Goal: Task Accomplishment & Management: Manage account settings

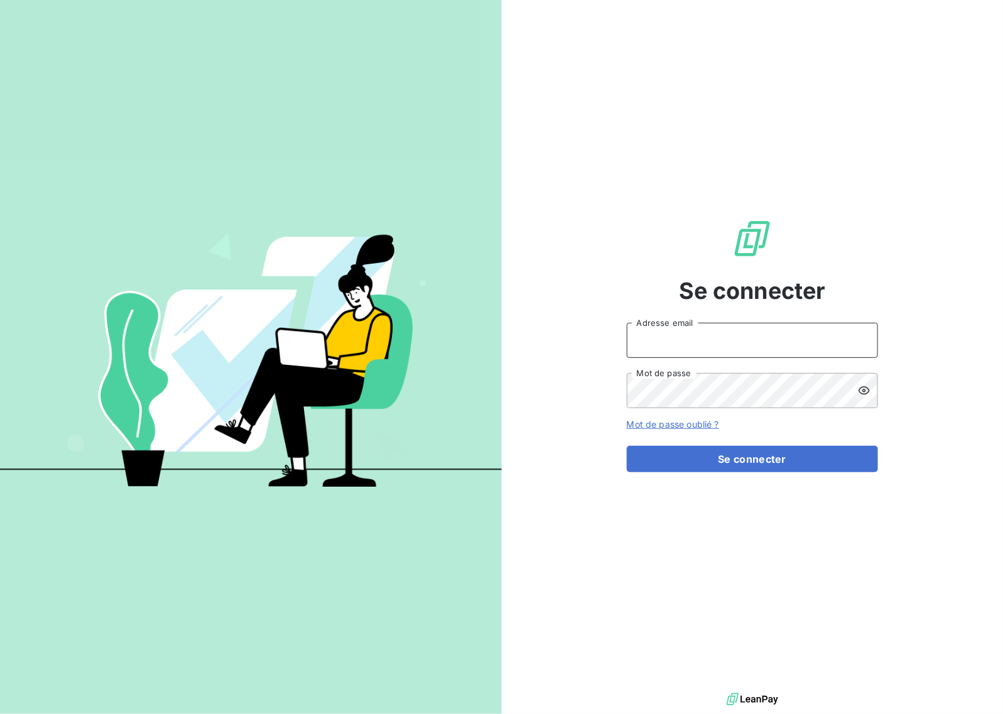
click at [670, 337] on input "Adresse email" at bounding box center [752, 340] width 251 height 35
type input "[EMAIL_ADDRESS][DOMAIN_NAME]"
click at [717, 462] on button "Se connecter" at bounding box center [752, 459] width 251 height 26
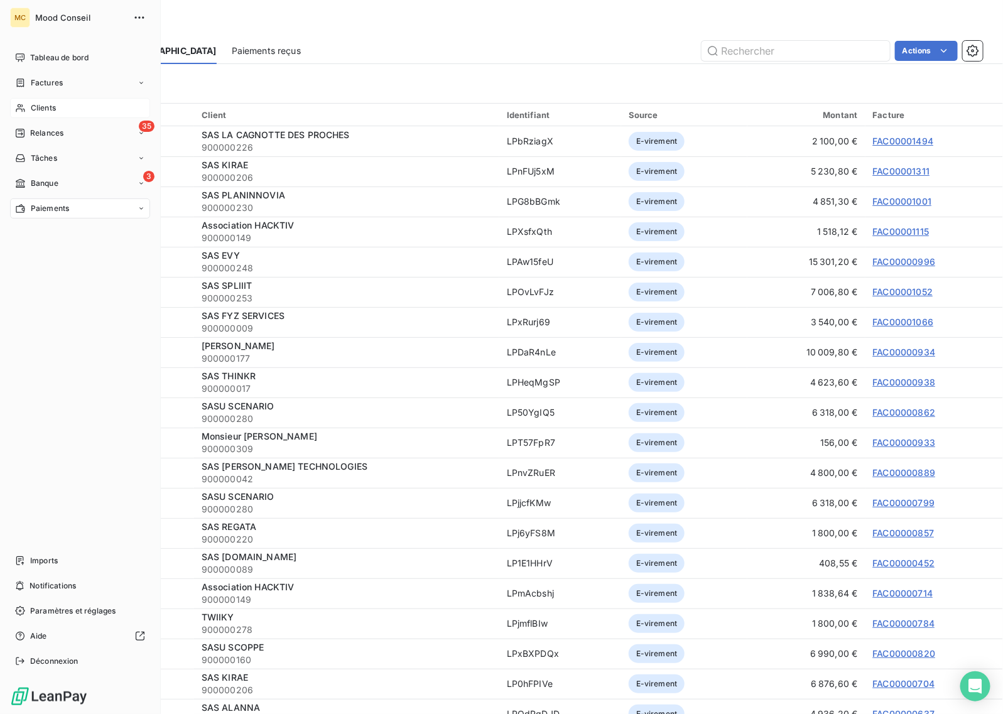
click at [72, 107] on div "Clients" at bounding box center [80, 108] width 140 height 20
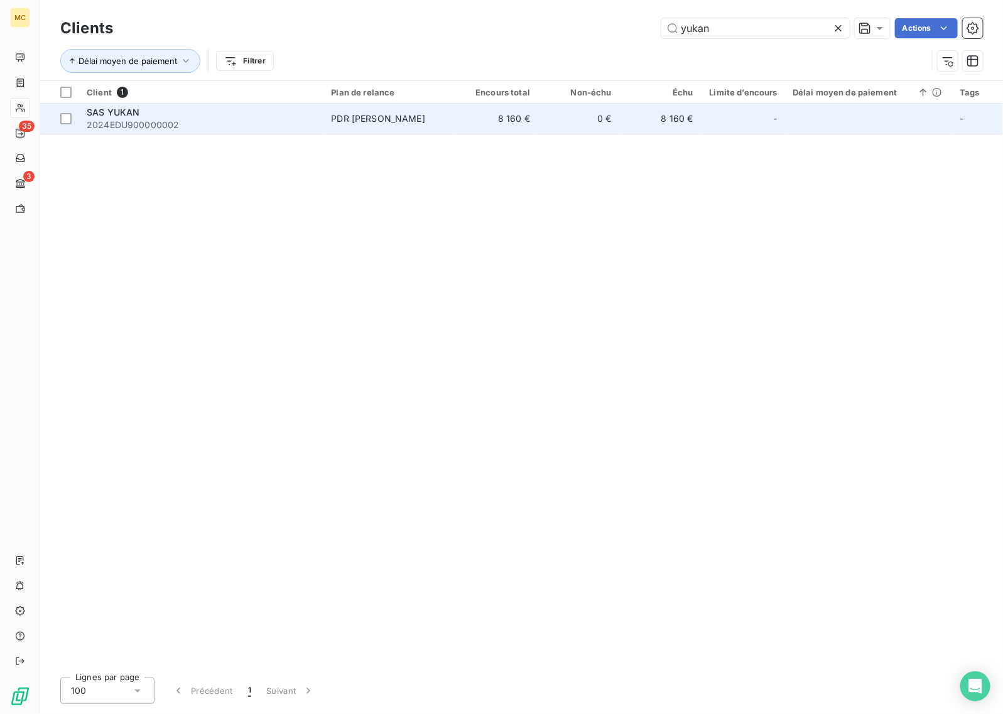
type input "yukan"
click at [529, 124] on td "8 160 €" at bounding box center [497, 119] width 82 height 30
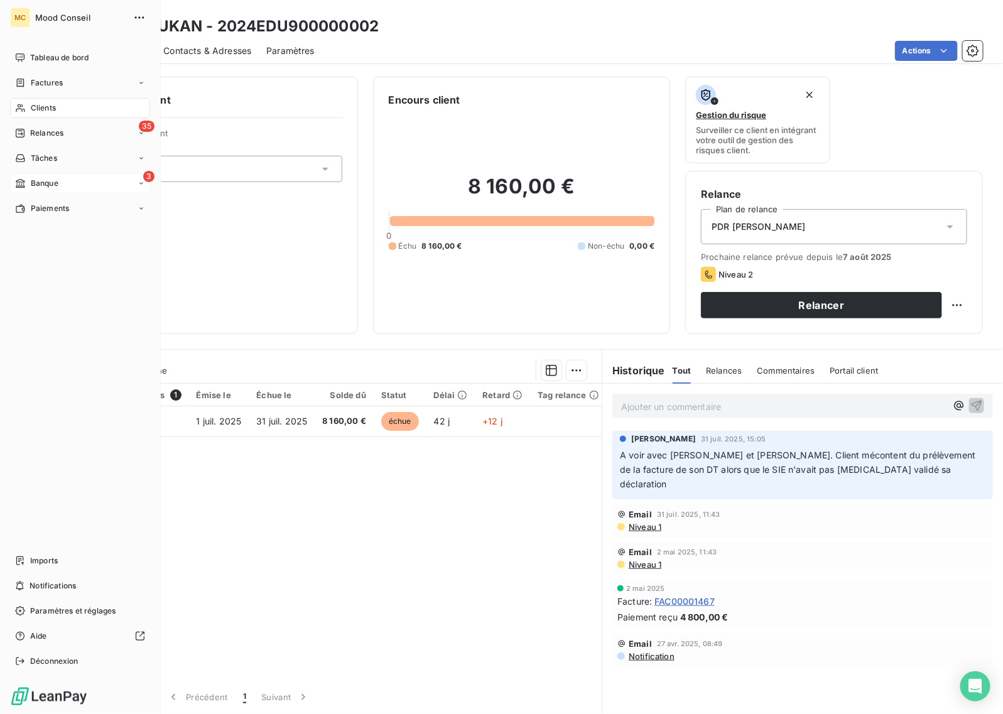
click at [43, 183] on span "Banque" at bounding box center [45, 183] width 28 height 11
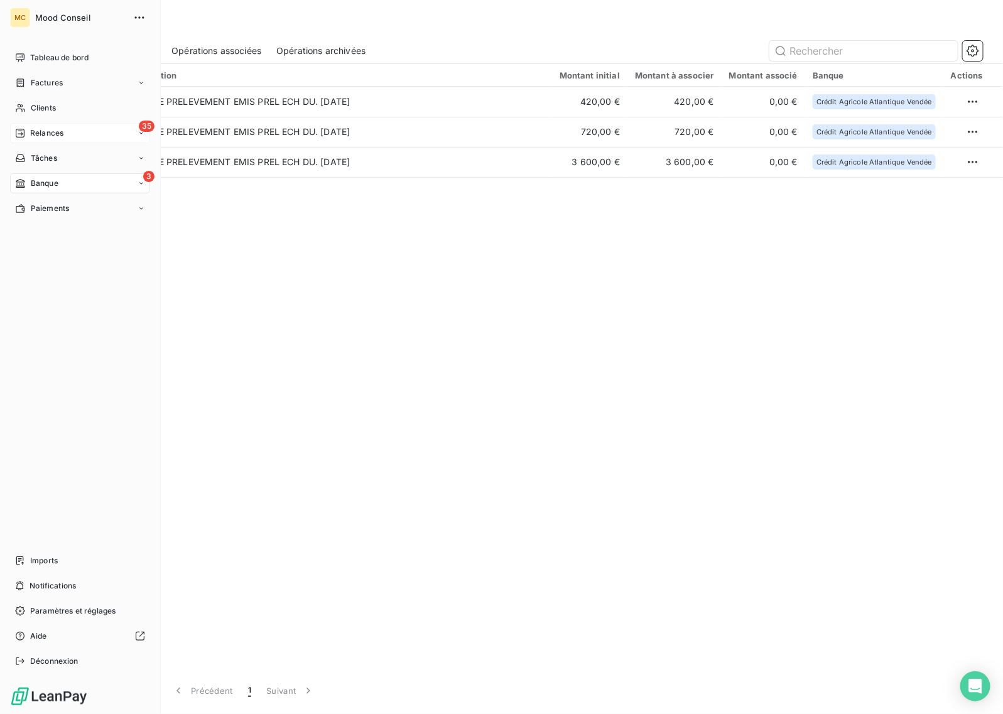
click at [33, 130] on span "Relances" at bounding box center [46, 133] width 33 height 11
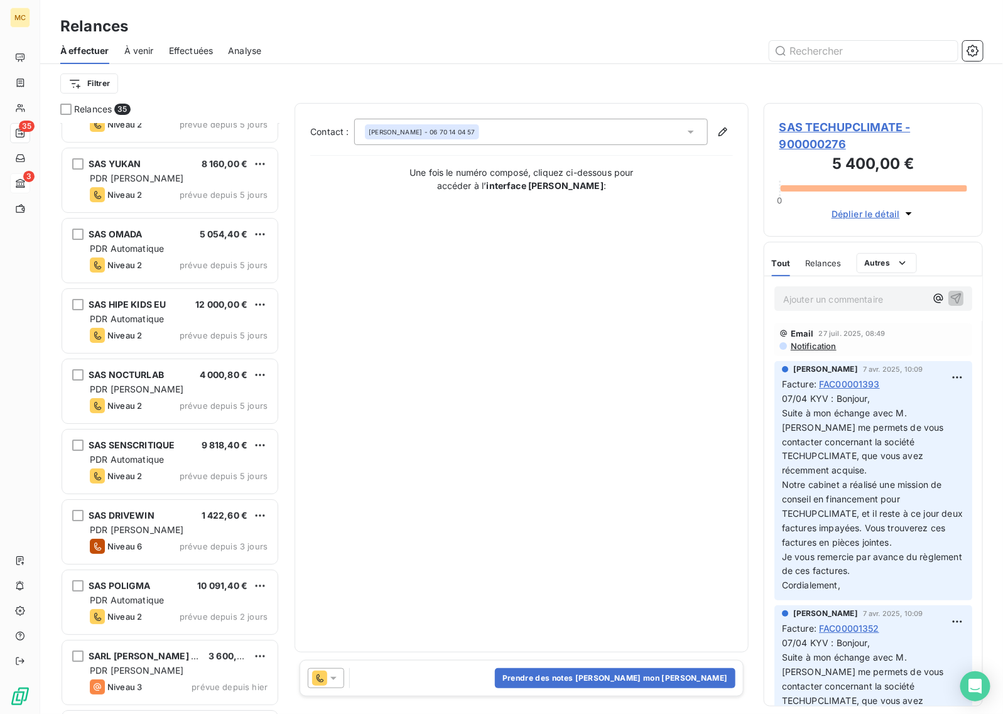
scroll to position [1871, 0]
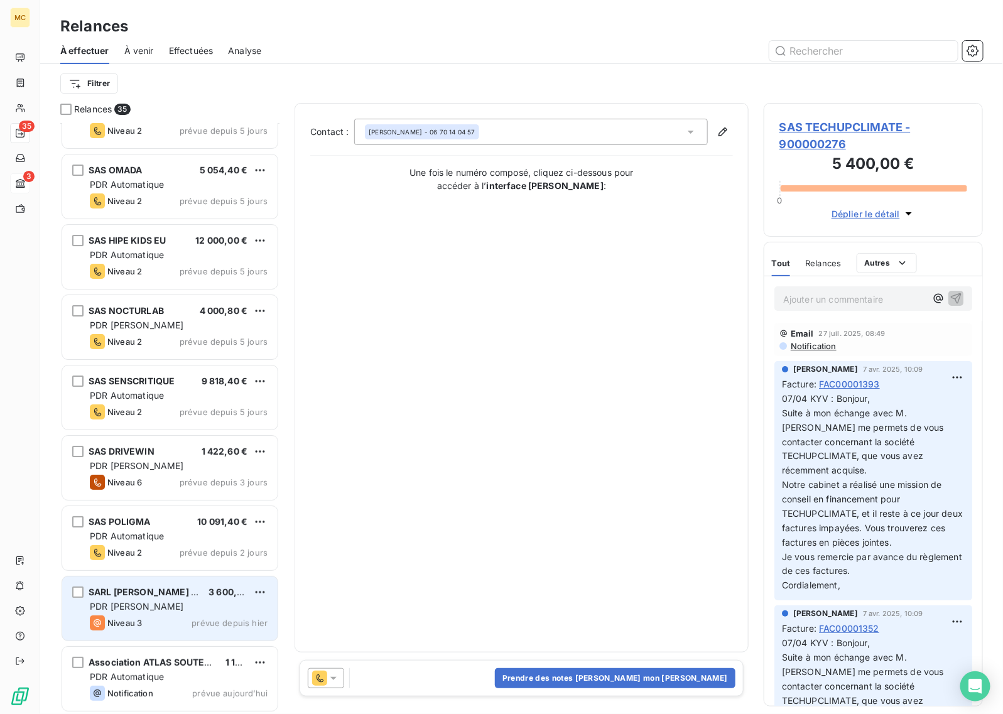
click at [199, 617] on div "Niveau 3 prévue depuis hier" at bounding box center [179, 623] width 178 height 15
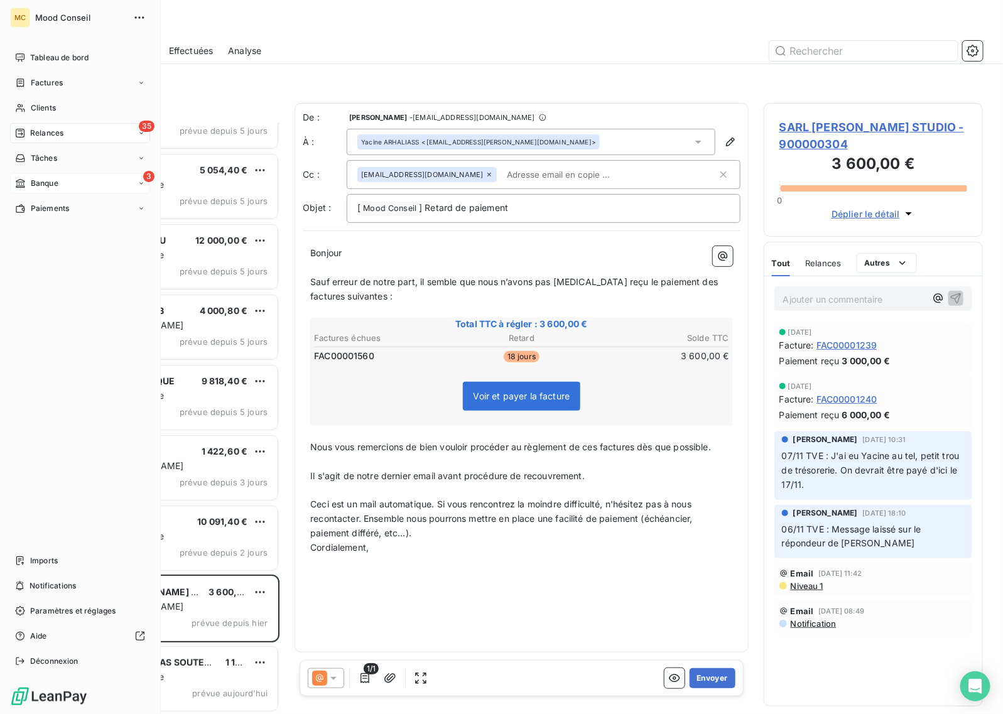
click at [64, 179] on div "3 Banque" at bounding box center [80, 183] width 140 height 20
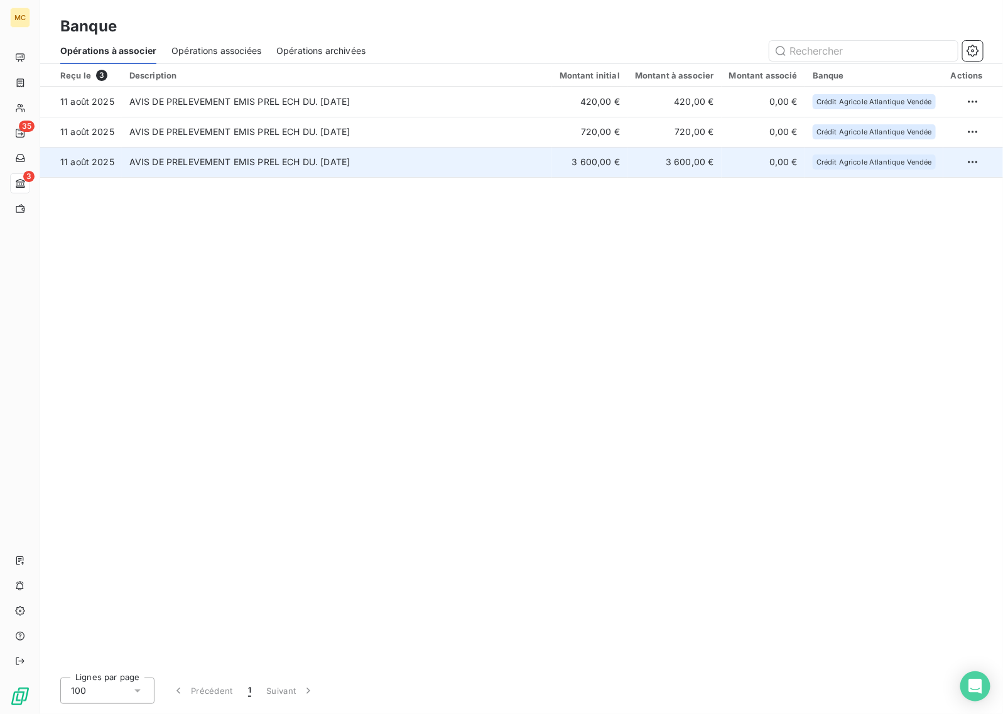
click at [468, 165] on td "AVIS DE PRELEVEMENT EMIS PREL ECH DU. [DATE]" at bounding box center [337, 162] width 430 height 30
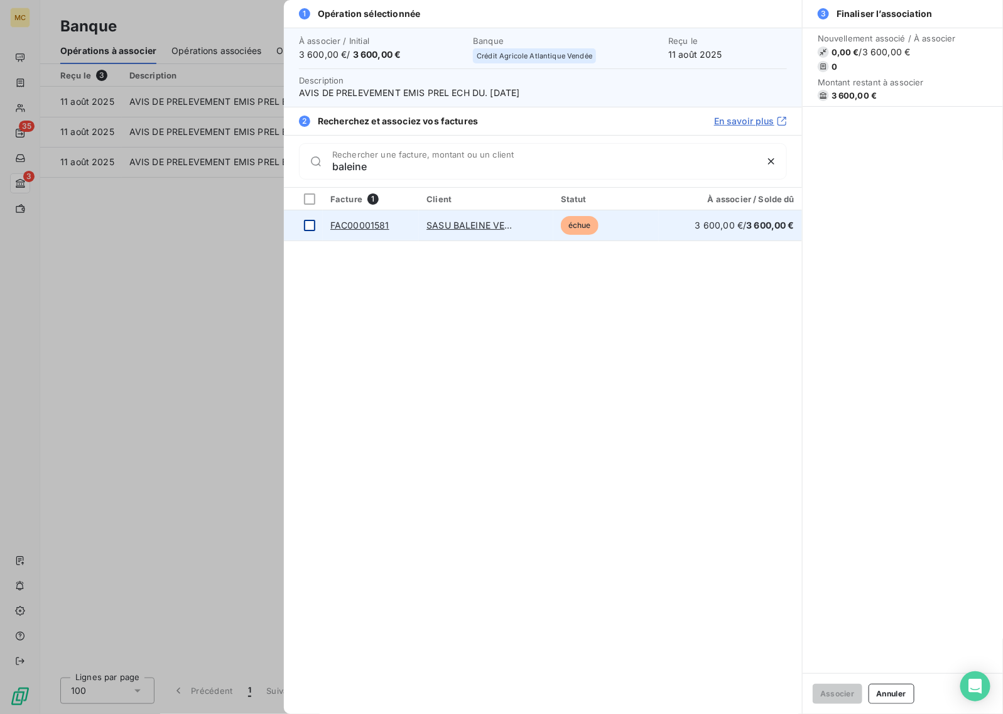
type input "baleine"
click at [310, 230] on div at bounding box center [309, 225] width 11 height 11
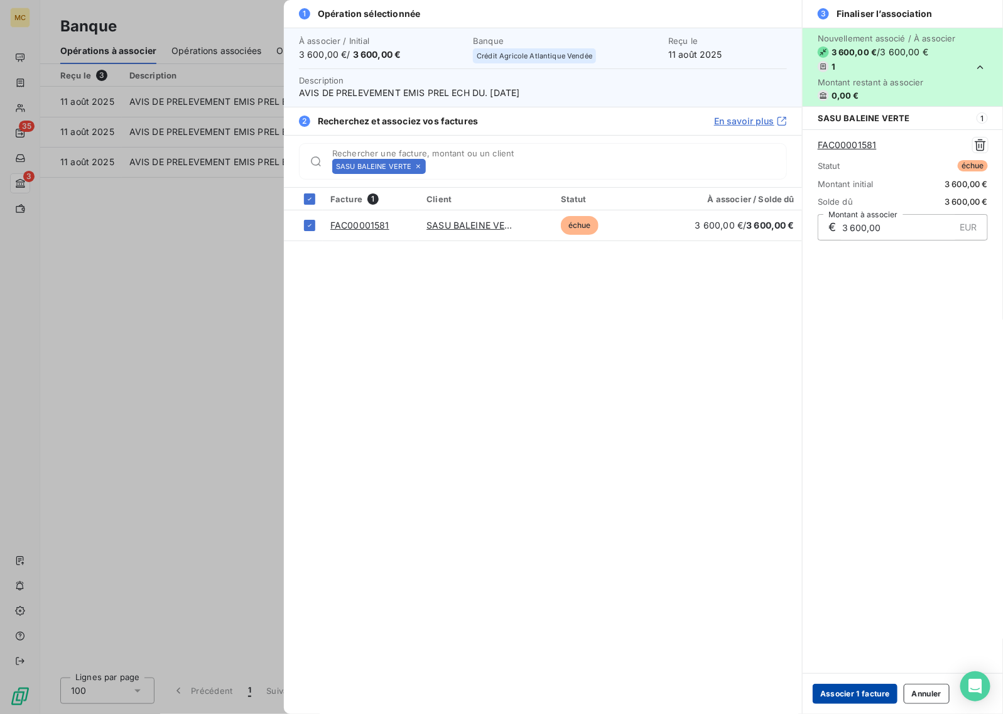
click at [859, 688] on button "Associer 1 facture" at bounding box center [855, 694] width 85 height 20
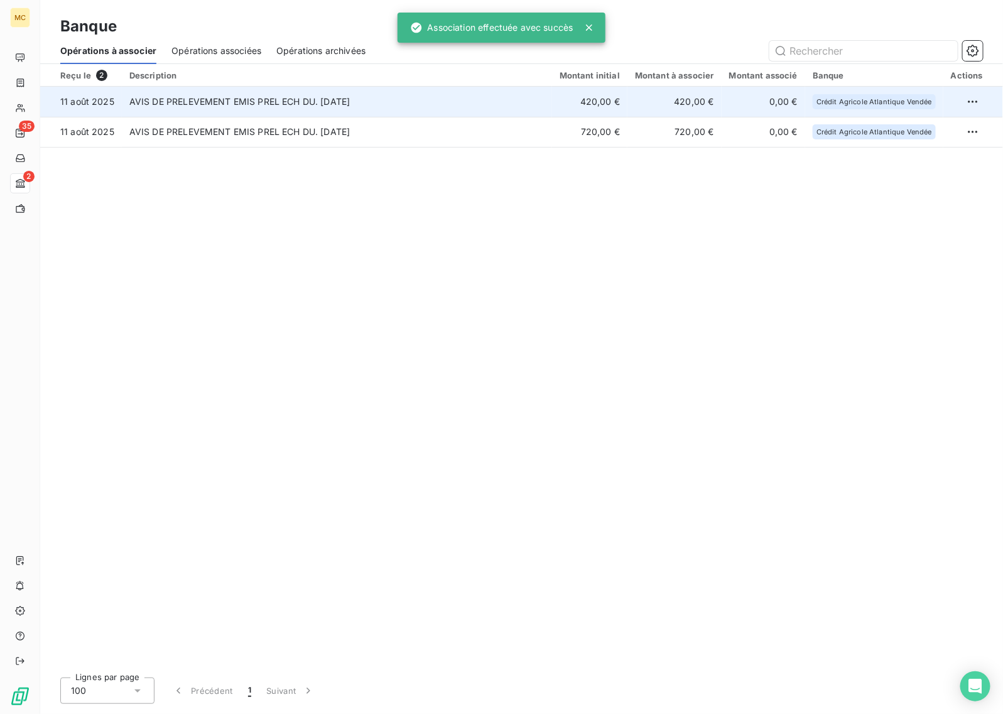
click at [579, 104] on td "420,00 €" at bounding box center [589, 102] width 75 height 30
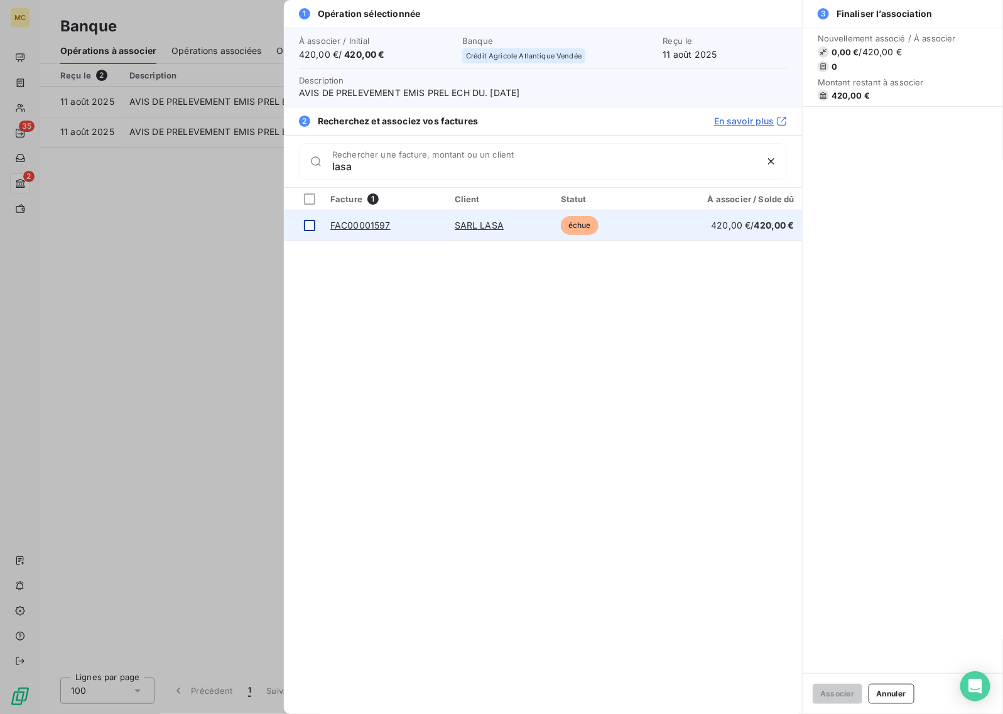
type input "lasa"
click at [308, 229] on div at bounding box center [309, 225] width 11 height 11
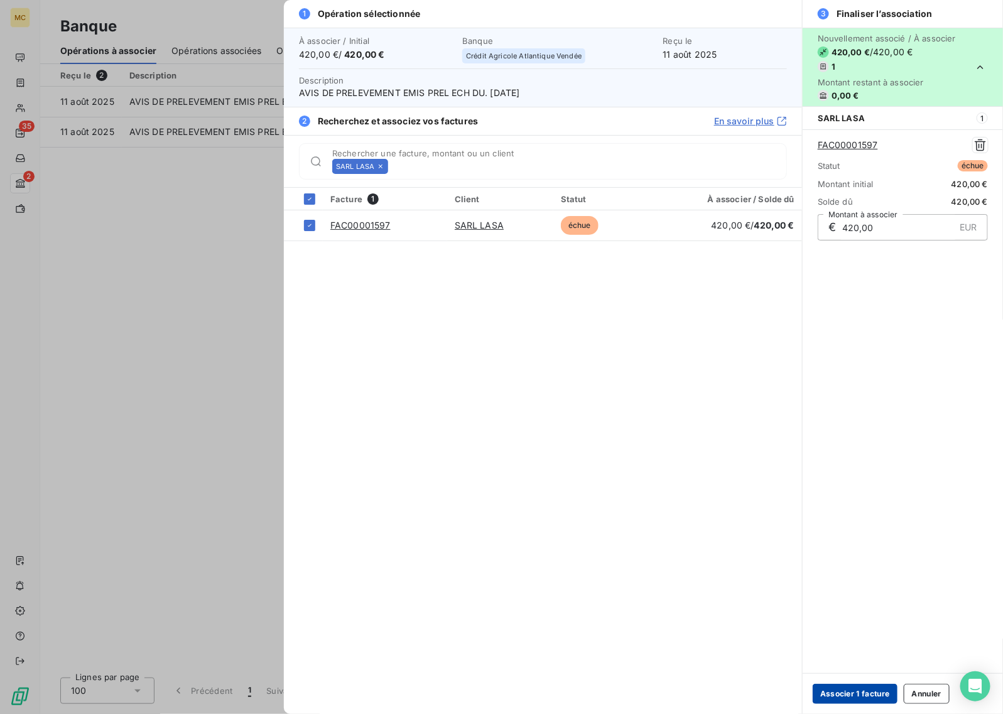
click at [855, 690] on button "Associer 1 facture" at bounding box center [855, 694] width 85 height 20
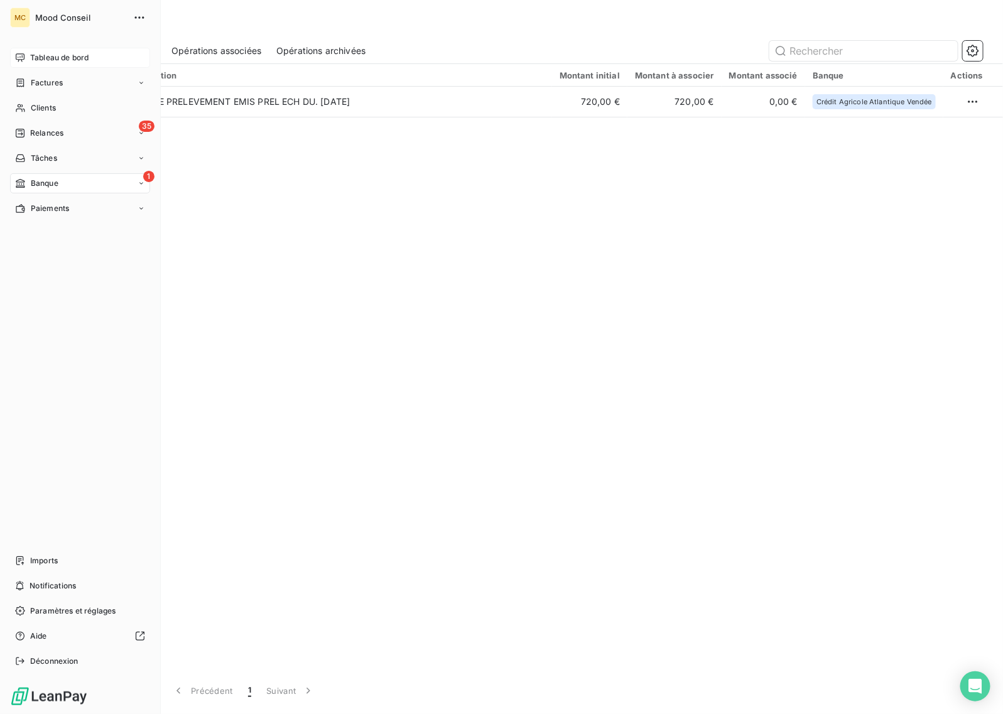
click at [68, 50] on div "Tableau de bord" at bounding box center [80, 58] width 140 height 20
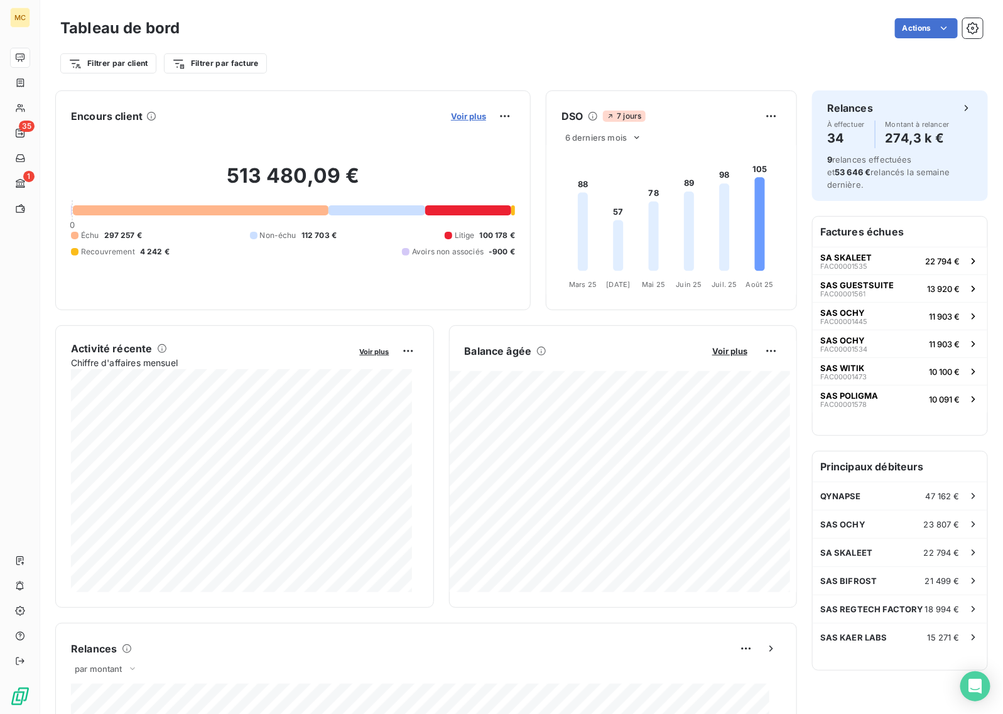
click at [460, 111] on span "Voir plus" at bounding box center [468, 116] width 35 height 10
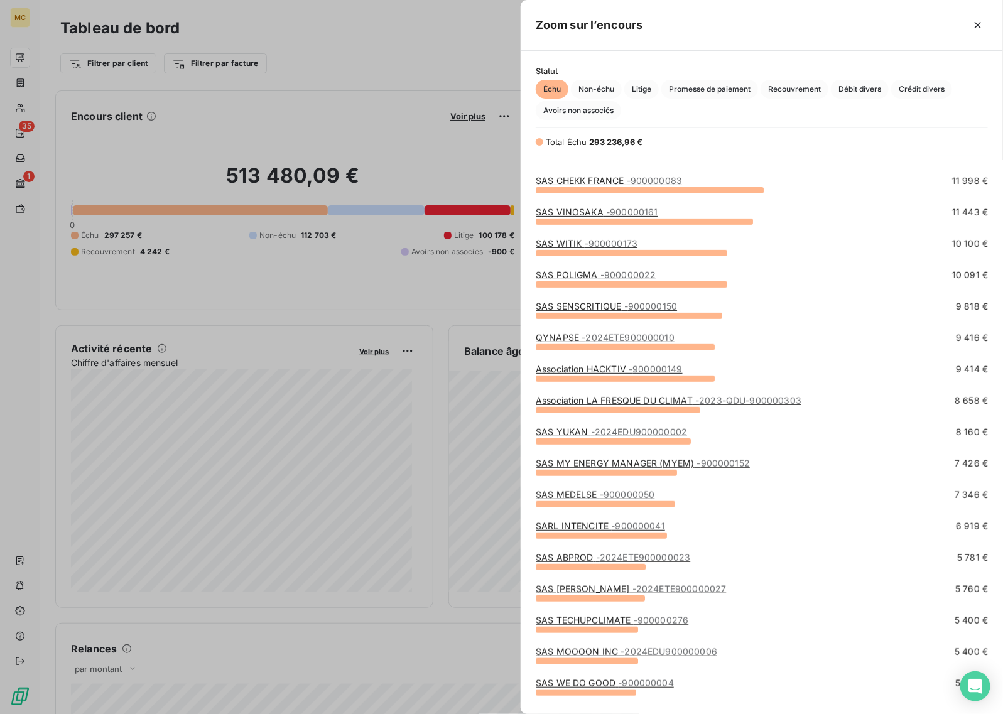
scroll to position [236, 0]
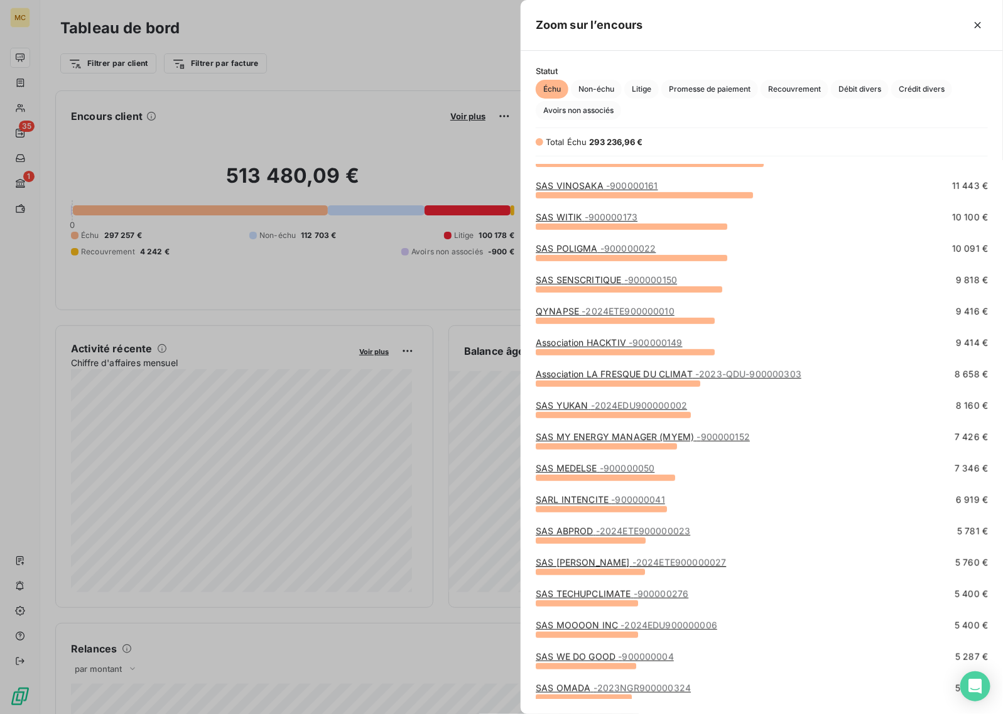
click at [614, 471] on span "- 900000050" at bounding box center [627, 468] width 55 height 11
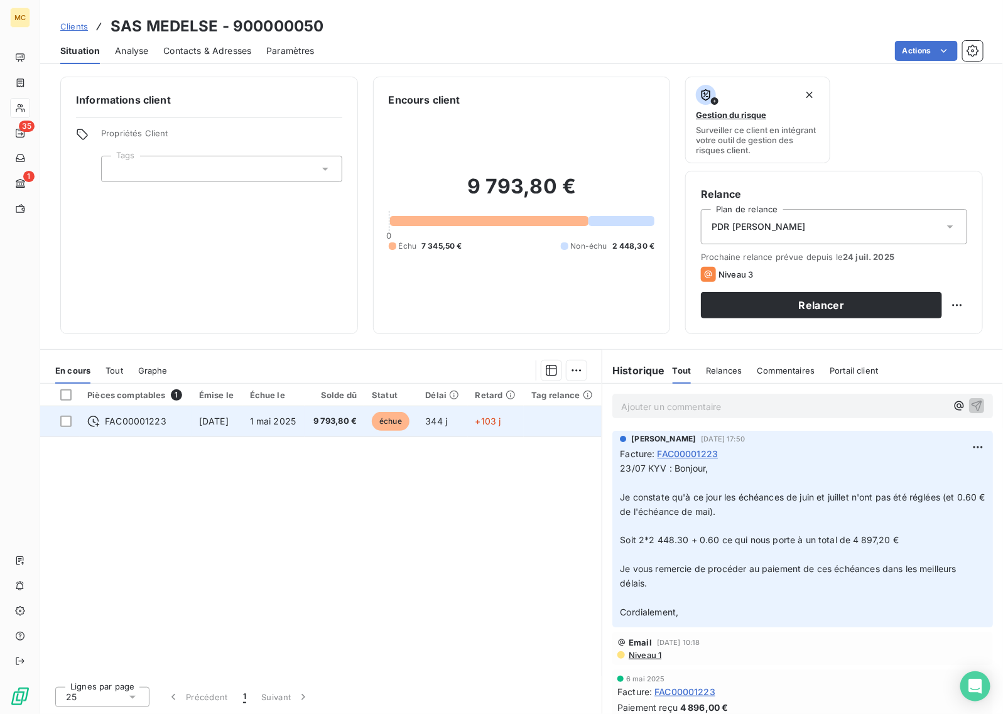
click at [381, 426] on td "échue" at bounding box center [390, 421] width 53 height 30
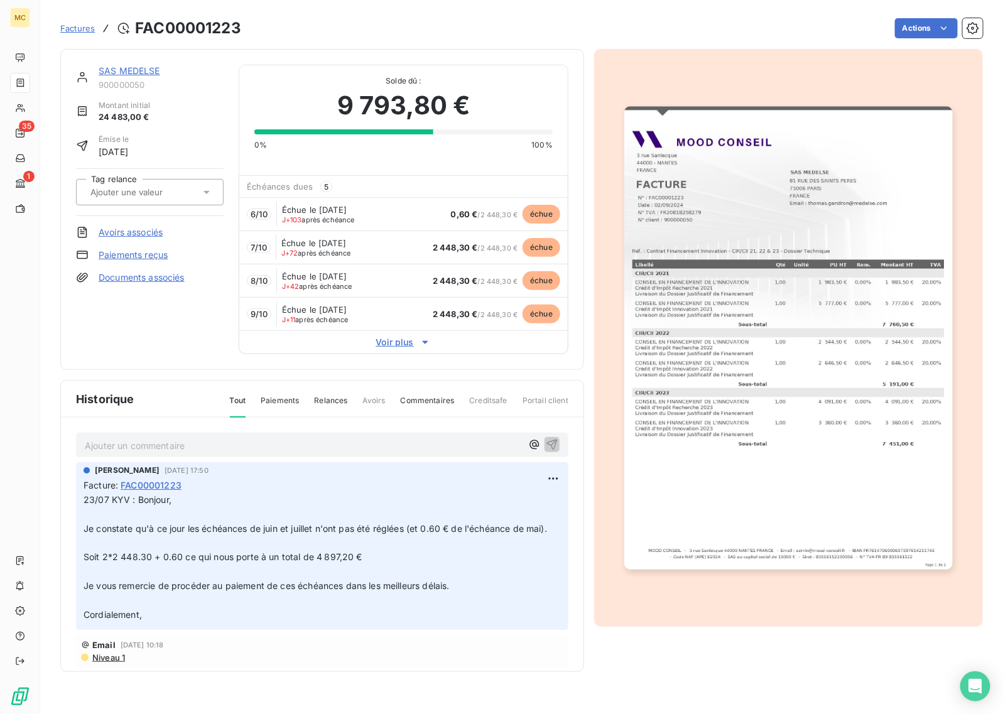
click at [411, 344] on span "Voir plus" at bounding box center [403, 342] width 329 height 13
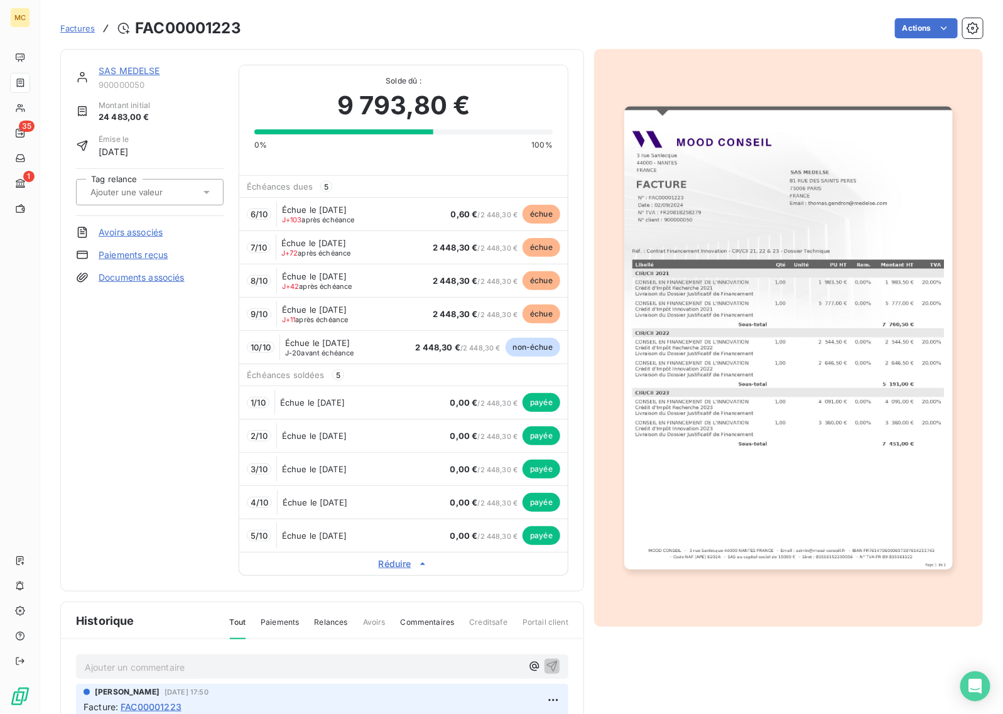
click at [808, 44] on div "SAS MEDELSE 900000050 Montant initial 24 483,00 € Émise le [DATE] Tag relance A…" at bounding box center [521, 467] width 923 height 852
click at [604, 40] on div "Factures FAC00001223 Actions" at bounding box center [521, 28] width 923 height 26
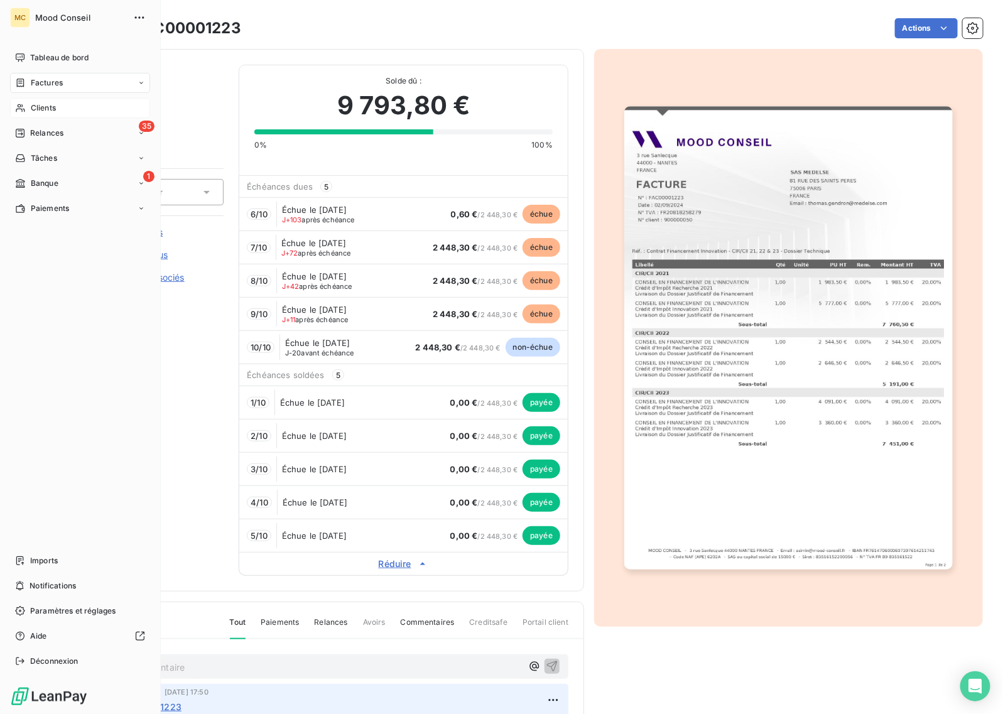
click at [33, 101] on div "Clients" at bounding box center [80, 108] width 140 height 20
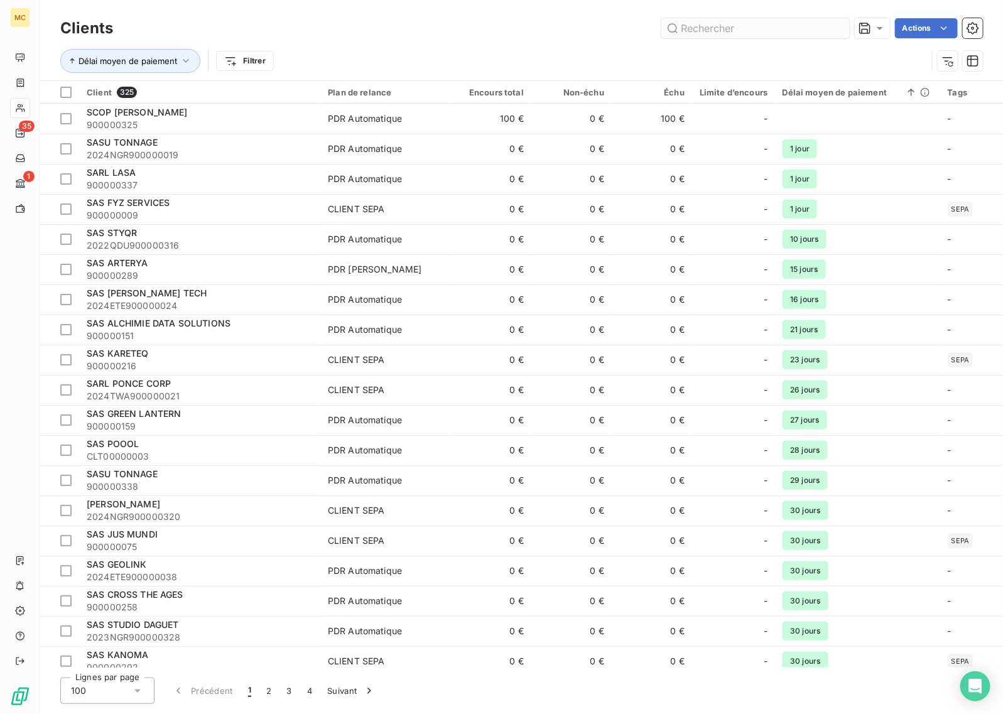
click at [704, 32] on input "text" at bounding box center [756, 28] width 188 height 20
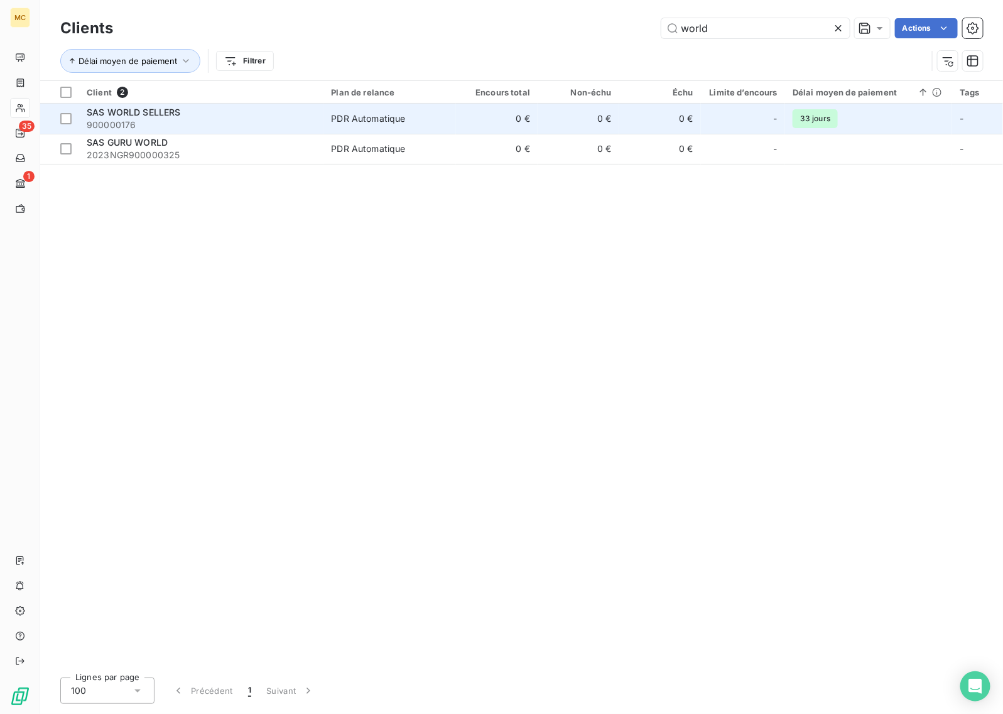
type input "world"
click at [523, 123] on td "0 €" at bounding box center [497, 119] width 82 height 30
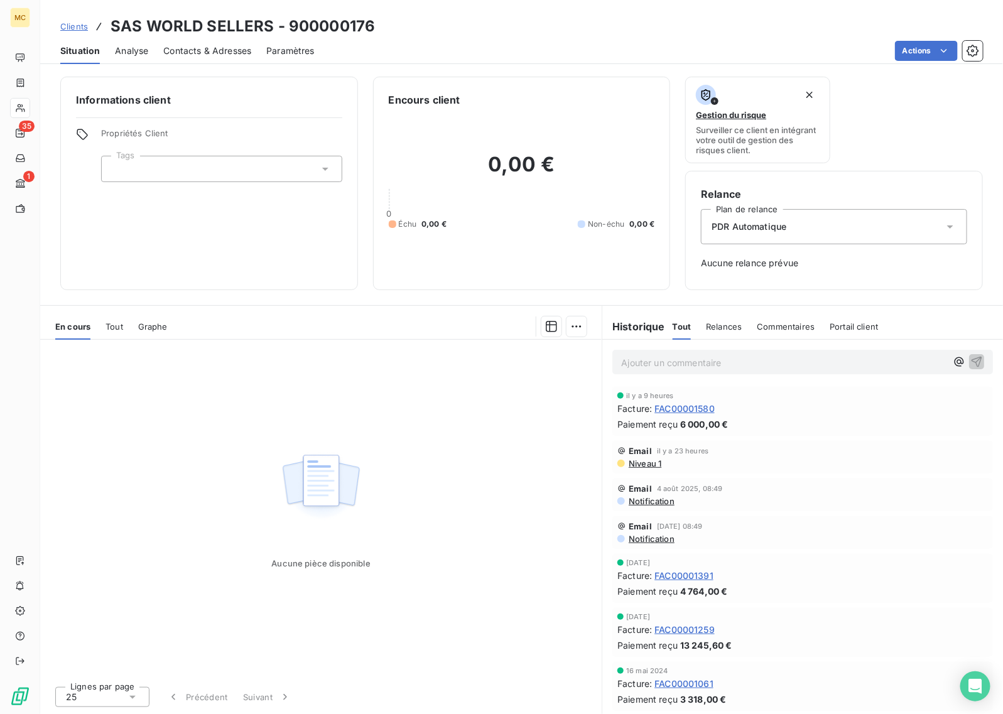
click at [680, 410] on span "FAC00001580" at bounding box center [685, 408] width 60 height 13
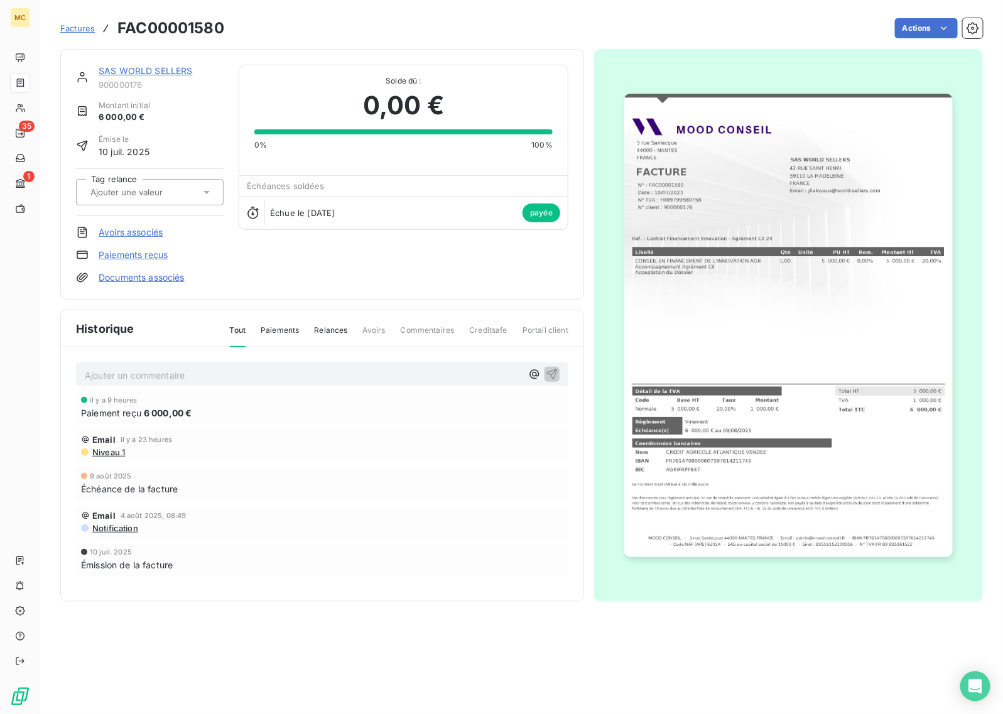
click at [743, 445] on img "button" at bounding box center [788, 326] width 328 height 464
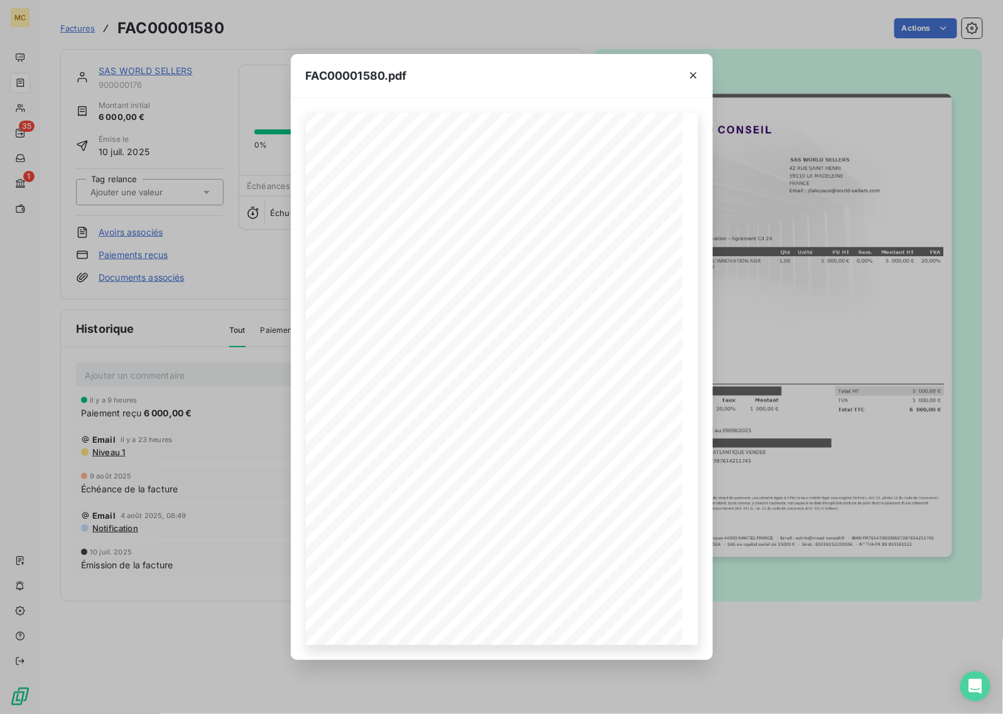
click at [807, 391] on div "FAC00001580.pdf MOOD CONSEIL - [STREET_ADDRESS] - Email : [EMAIL_ADDRESS][DOMAI…" at bounding box center [501, 357] width 1003 height 714
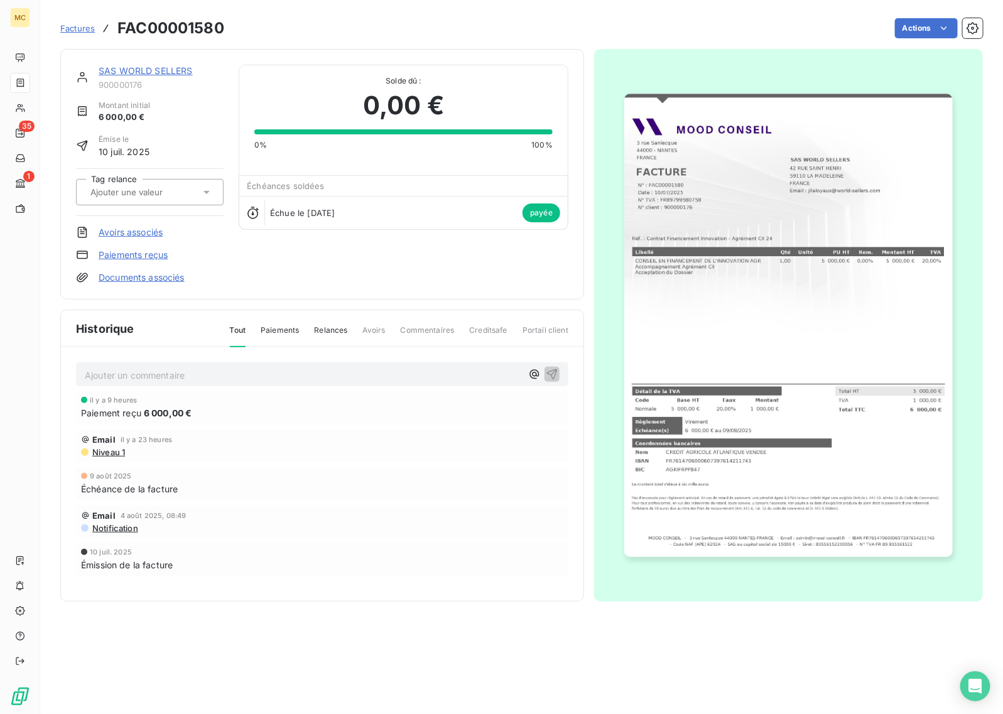
click at [150, 70] on link "SAS WORLD SELLERS" at bounding box center [146, 70] width 94 height 11
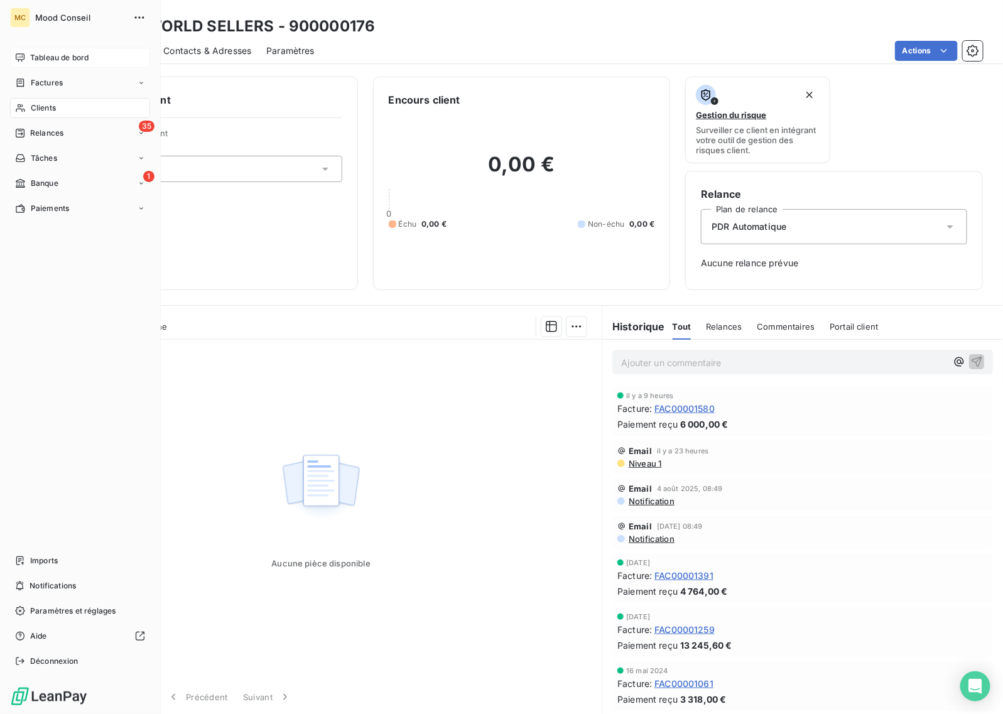
click at [30, 62] on span "Tableau de bord" at bounding box center [59, 57] width 58 height 11
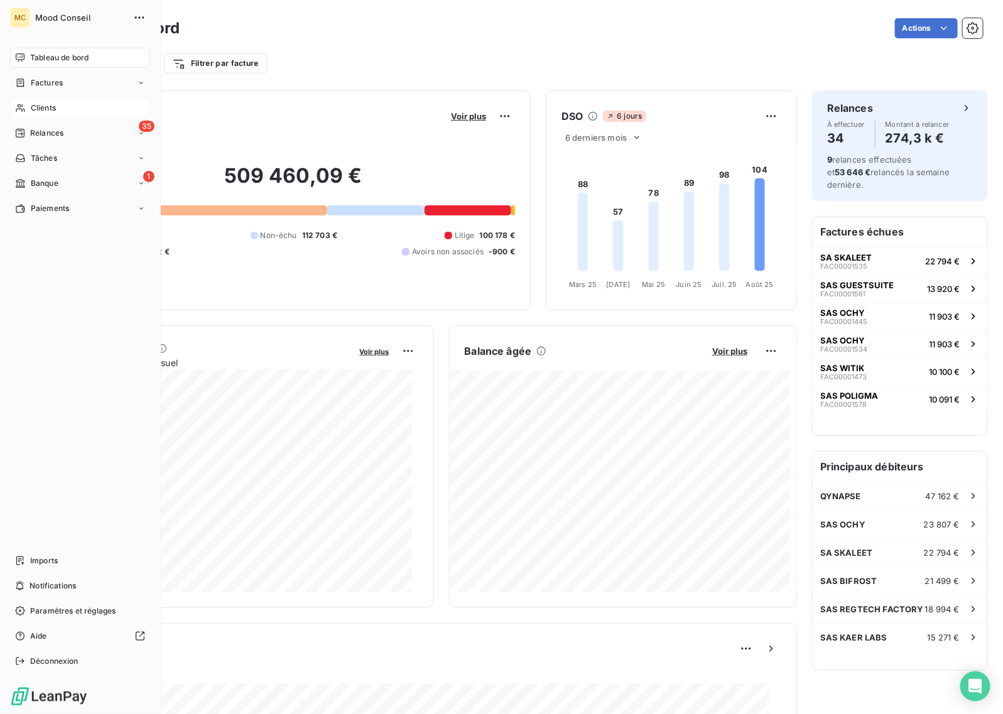
click at [36, 107] on span "Clients" at bounding box center [43, 107] width 25 height 11
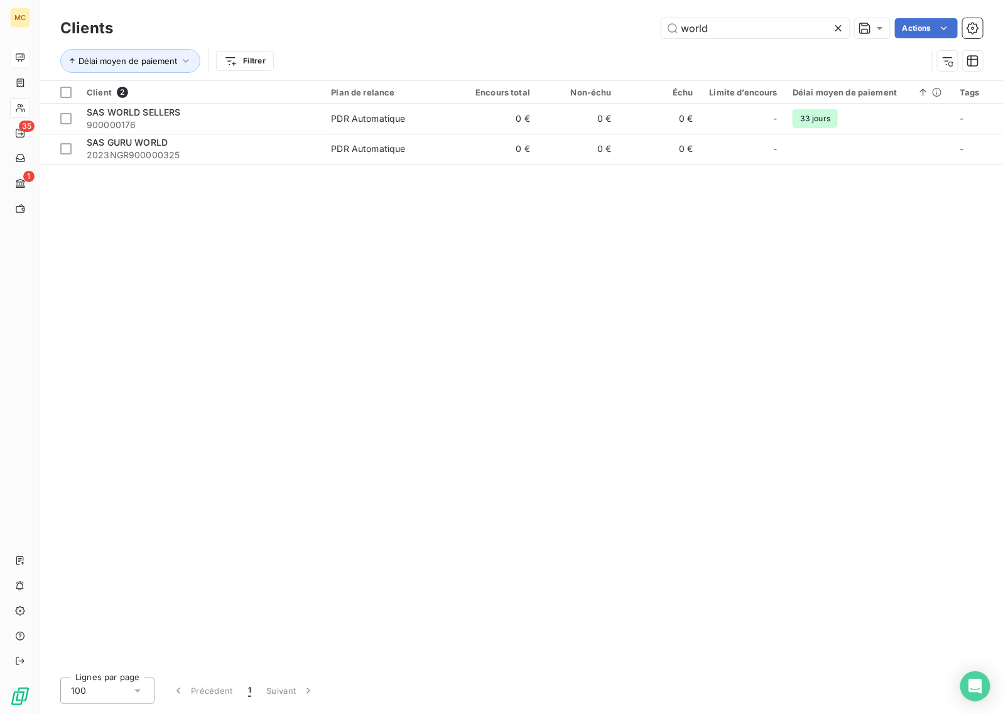
drag, startPoint x: 717, startPoint y: 27, endPoint x: 460, endPoint y: 38, distance: 256.6
click at [477, 35] on div "world Actions" at bounding box center [555, 28] width 855 height 20
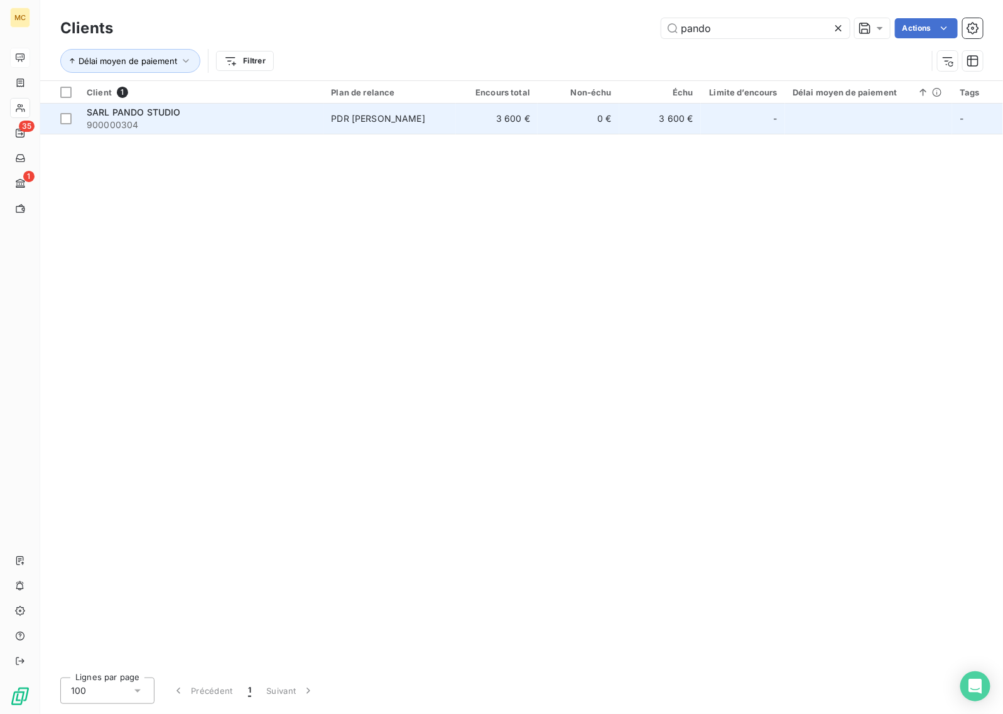
type input "pando"
click at [476, 133] on td "3 600 €" at bounding box center [497, 119] width 82 height 30
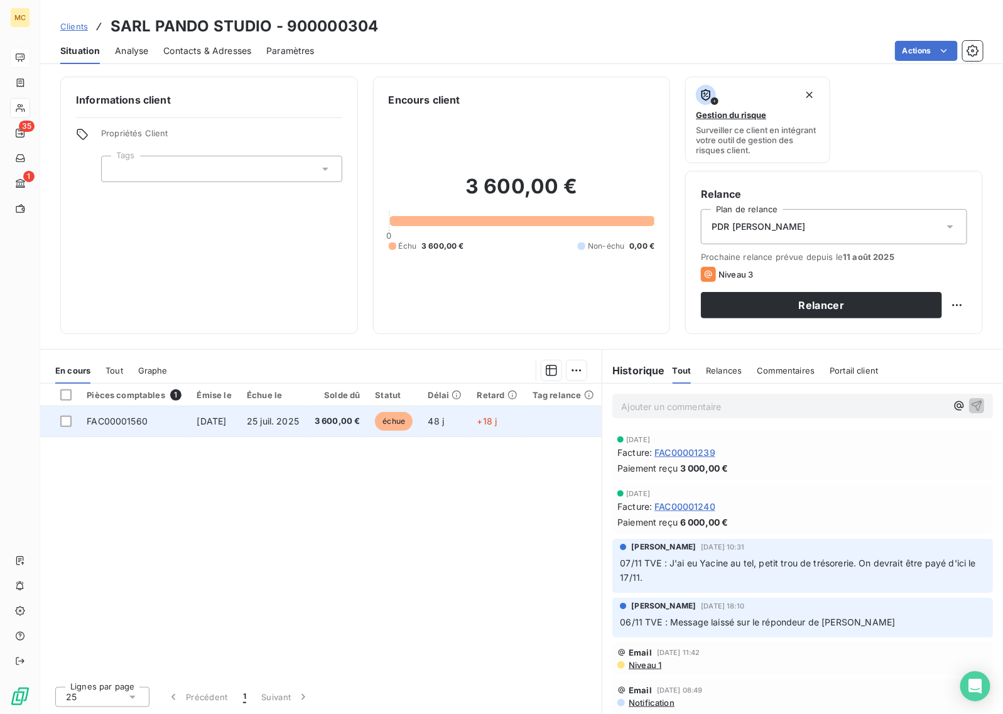
click at [290, 422] on span "25 juil. 2025" at bounding box center [273, 421] width 52 height 11
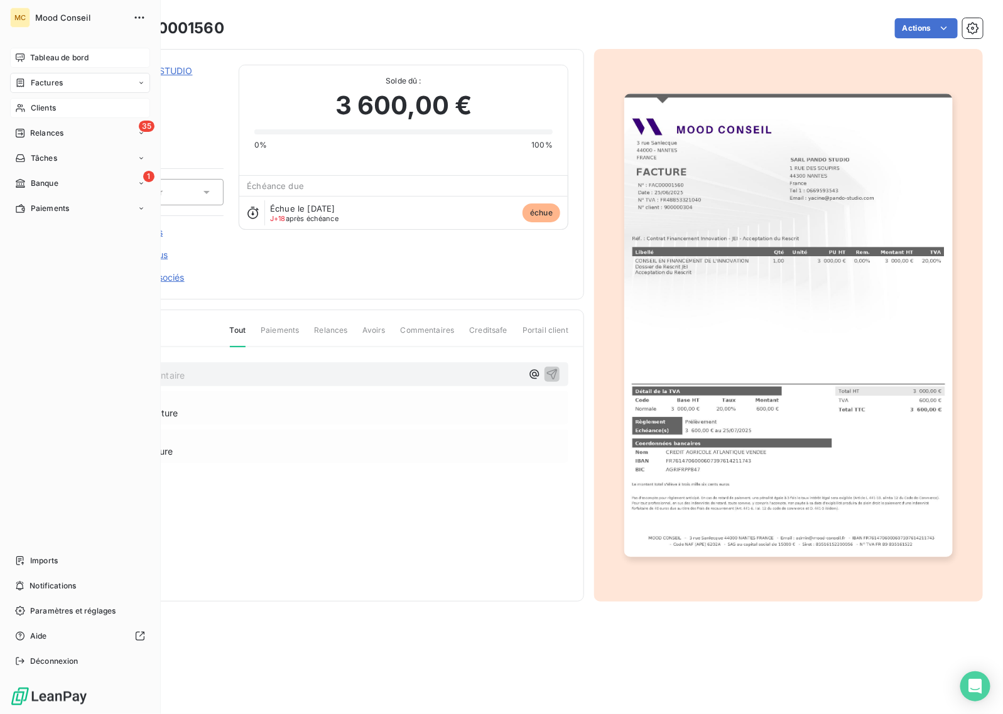
click at [32, 57] on span "Tableau de bord" at bounding box center [59, 57] width 58 height 11
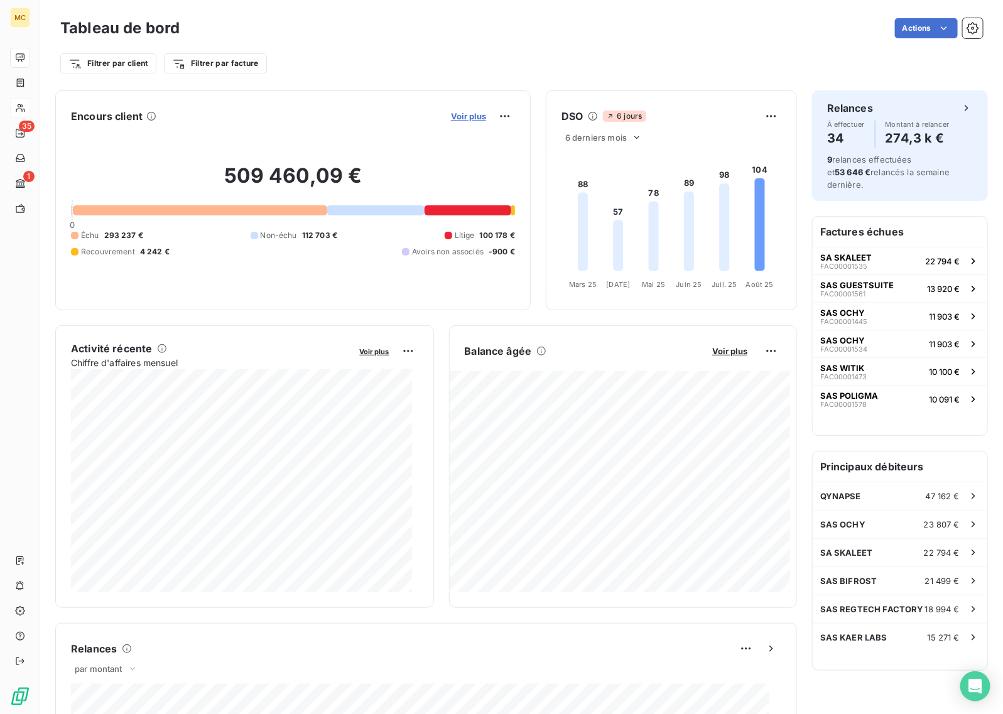
click at [462, 115] on span "Voir plus" at bounding box center [468, 116] width 35 height 10
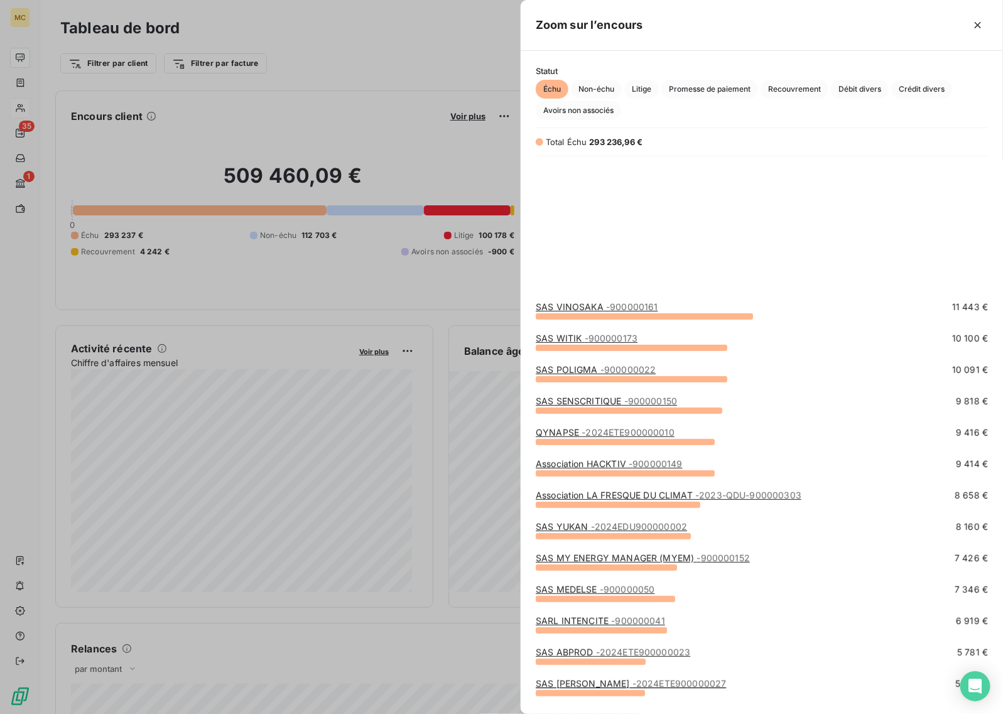
scroll to position [314, 0]
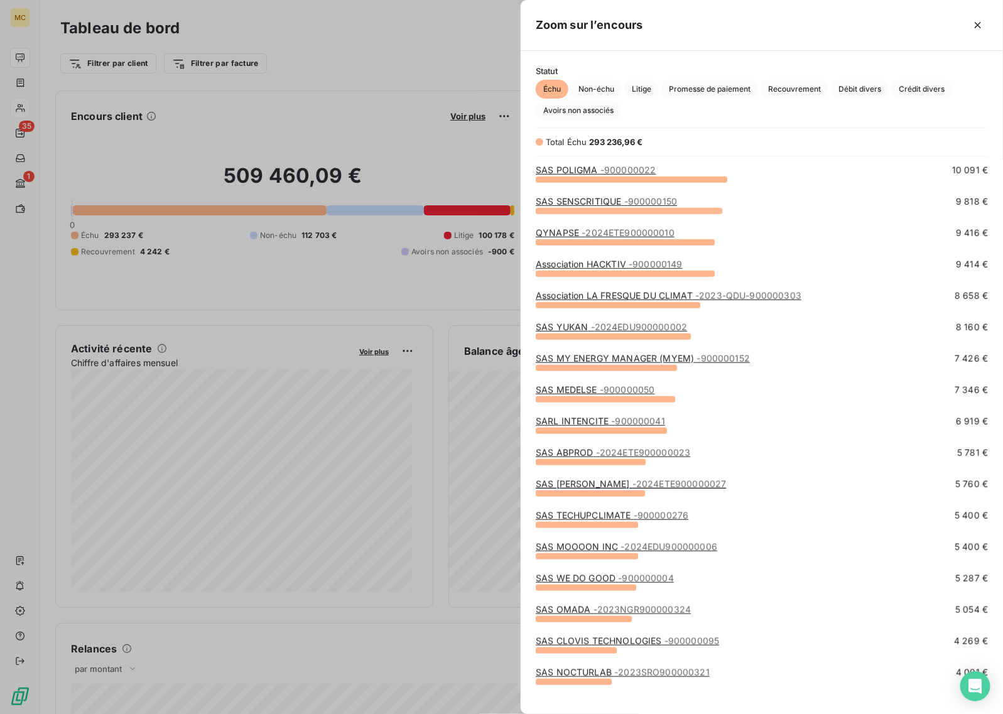
click at [582, 378] on div "SAS MY ENERGY MANAGER (MYEM) - 900000152 7 426 €" at bounding box center [762, 367] width 452 height 31
click at [591, 387] on link "SAS MEDELSE - 900000050" at bounding box center [595, 389] width 119 height 11
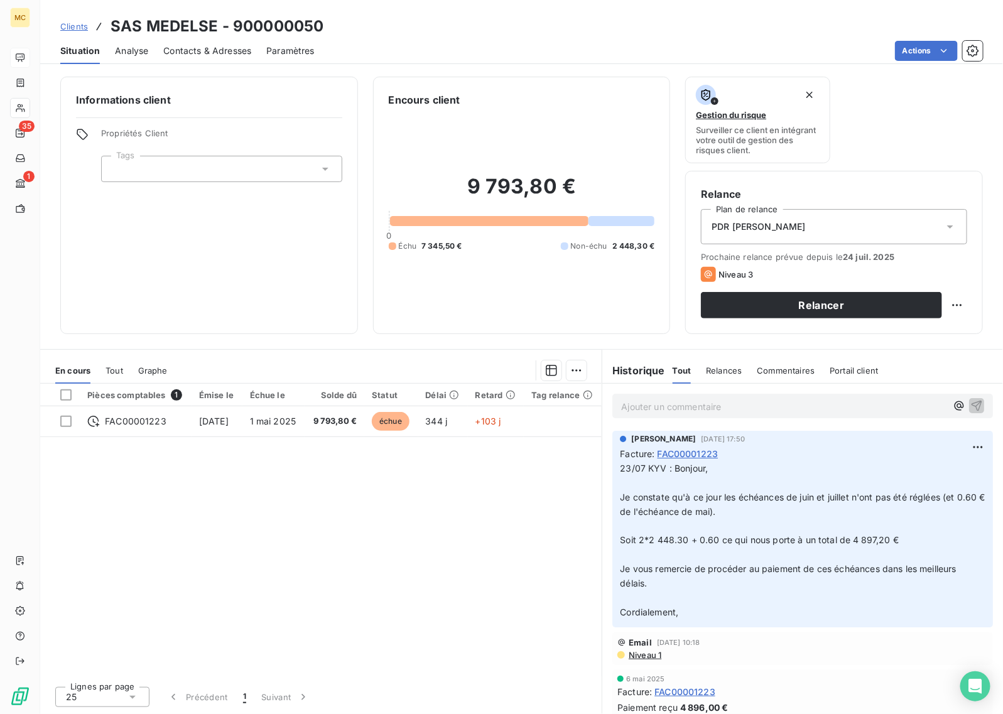
click at [178, 161] on div at bounding box center [221, 169] width 241 height 26
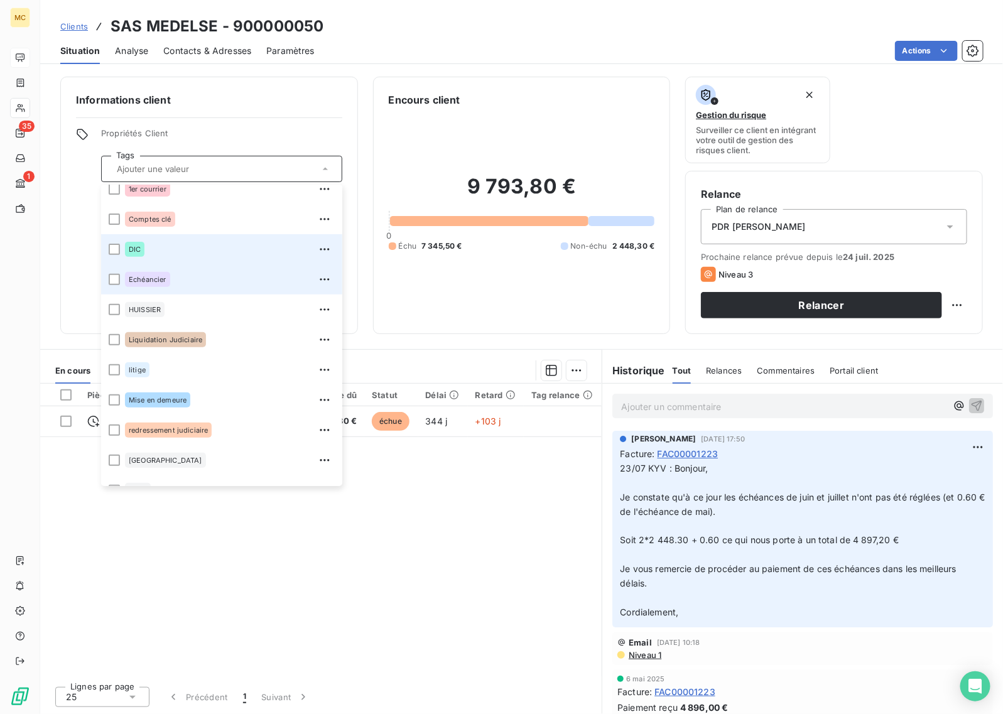
scroll to position [30, 0]
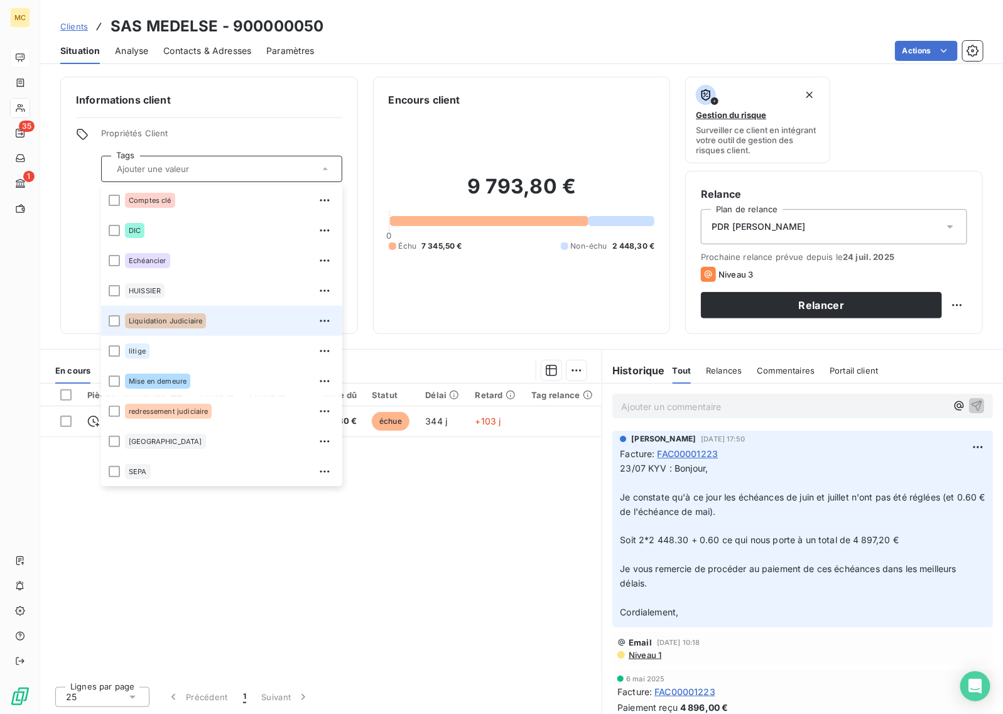
click at [215, 325] on div "Liquidation Judiciaire" at bounding box center [230, 321] width 210 height 20
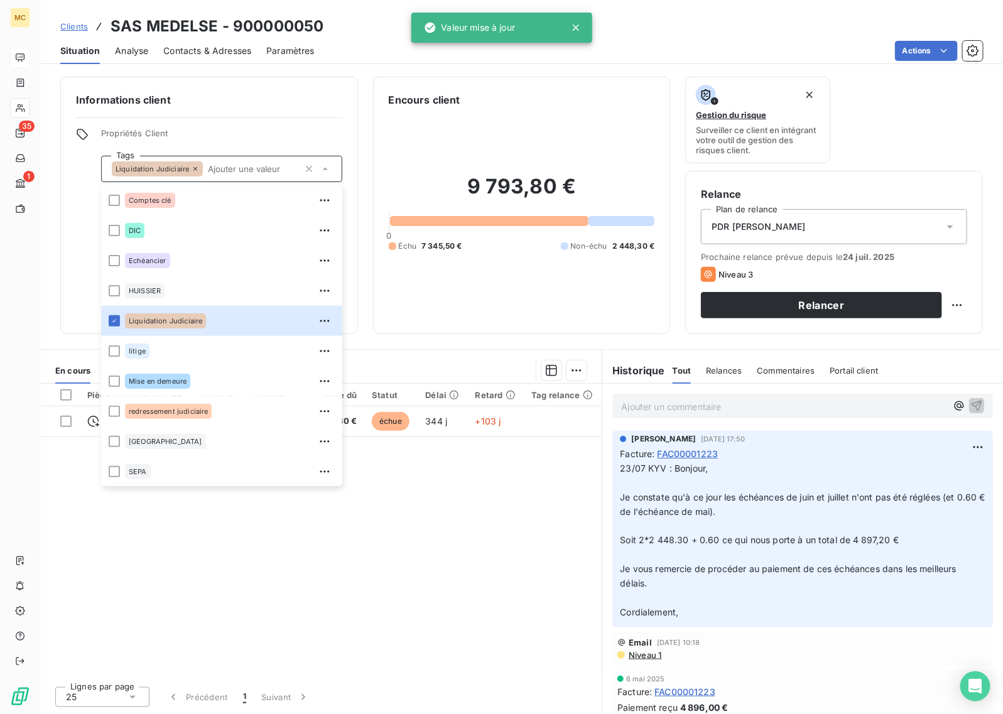
click at [398, 275] on div "9 793,80 € 0 Échu 7 345,50 € Non-échu 2 448,30 €" at bounding box center [522, 212] width 266 height 211
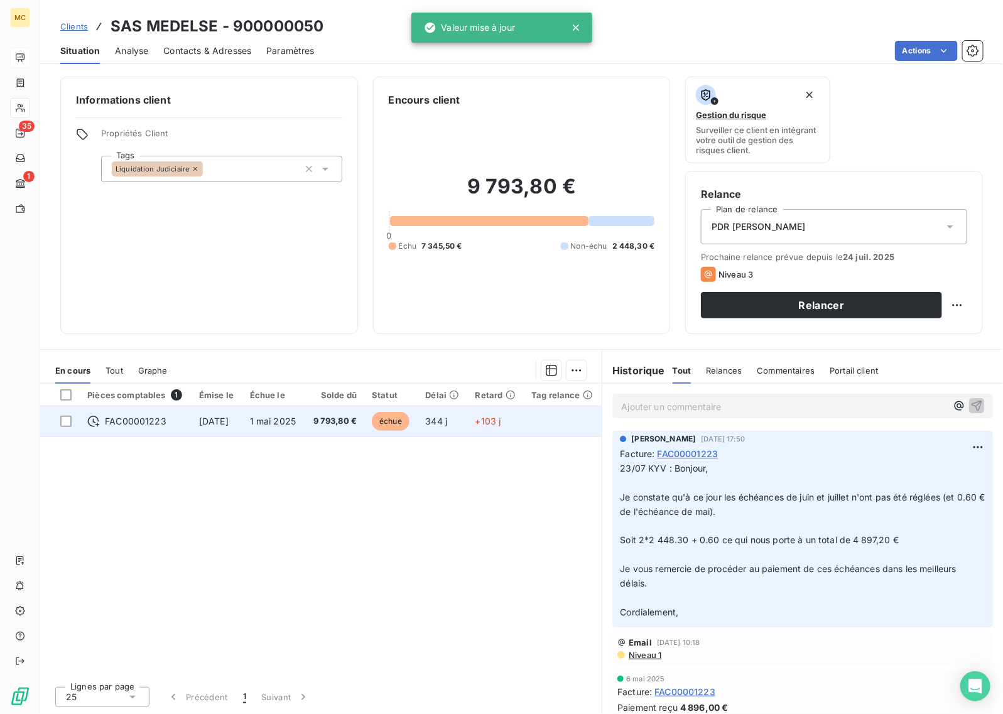
click at [381, 410] on td "échue" at bounding box center [390, 421] width 53 height 30
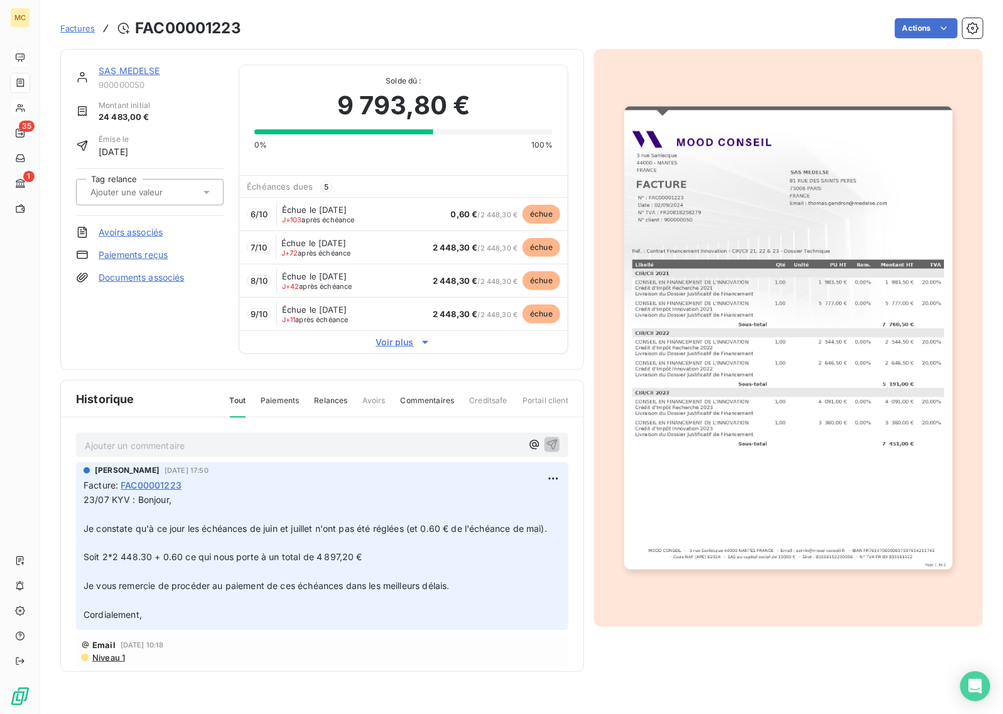
click at [915, 16] on div "Factures FAC00001223 Actions" at bounding box center [521, 28] width 923 height 26
click at [916, 19] on html "MC 35 1 Factures FAC00001223 Actions SAS MEDELSE 900000050 Montant initial 24 4…" at bounding box center [501, 357] width 1003 height 714
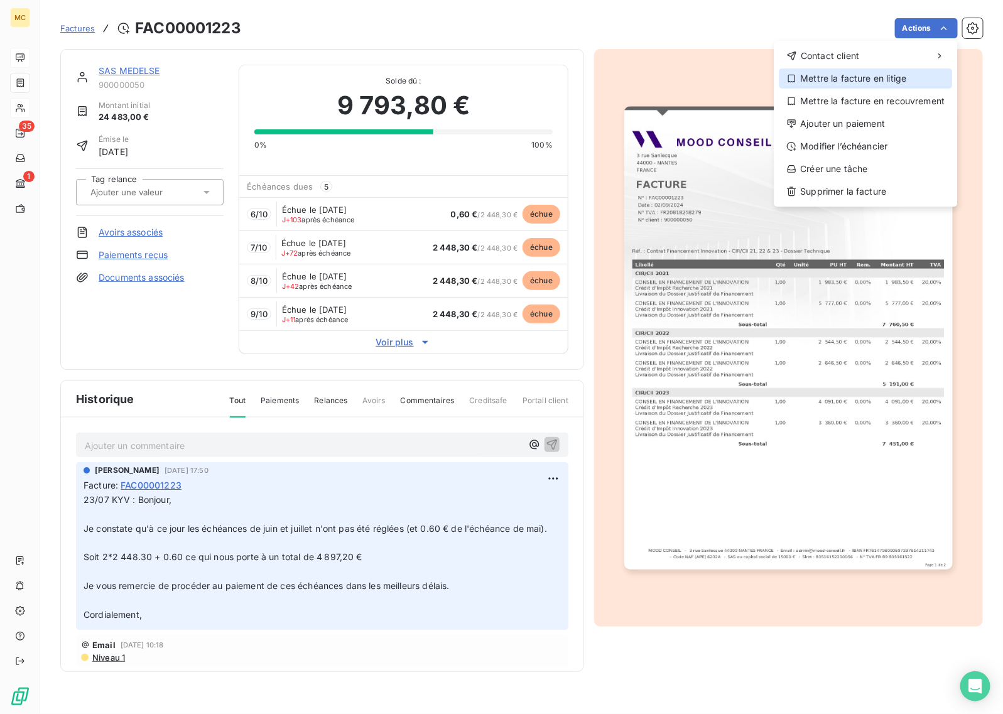
click at [901, 80] on div "Mettre la facture en litige" at bounding box center [866, 78] width 173 height 20
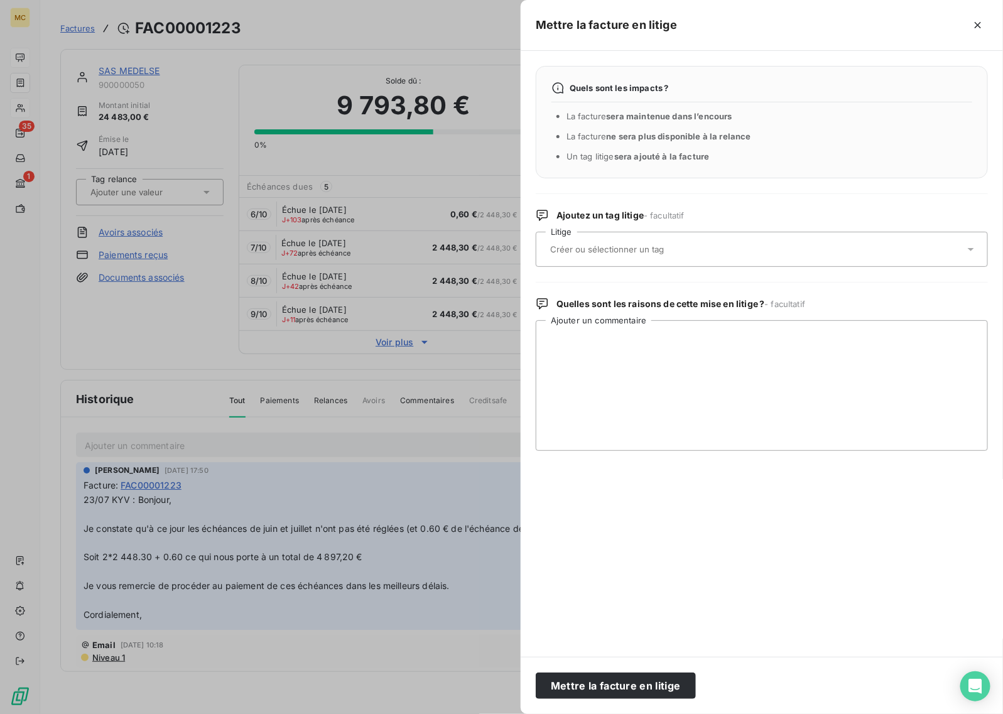
click at [670, 246] on input "text" at bounding box center [640, 249] width 183 height 11
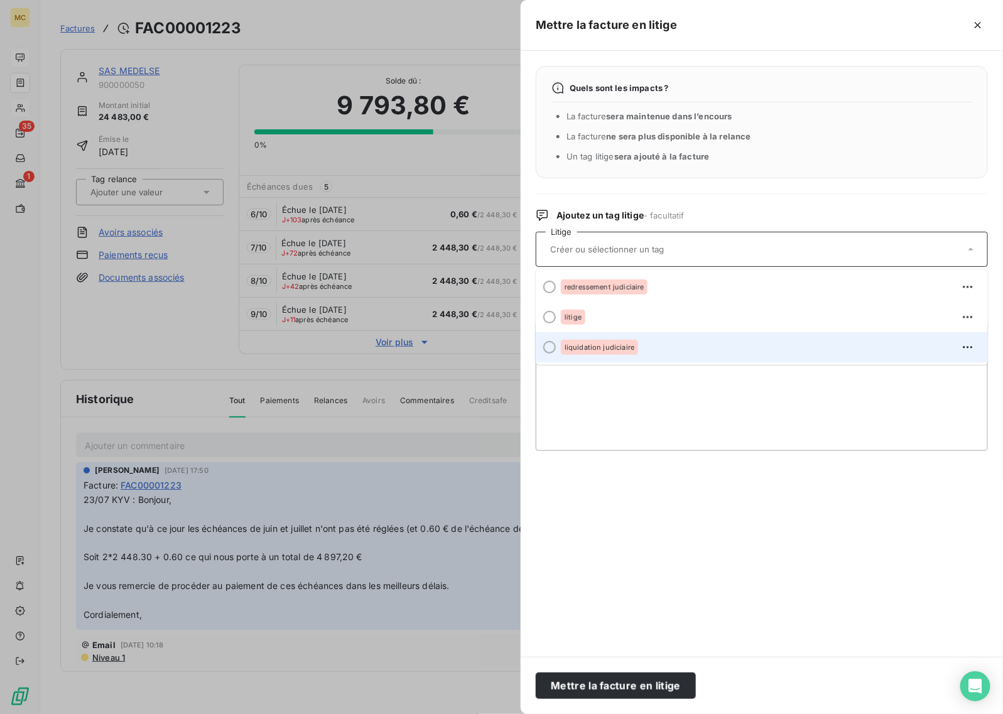
click at [597, 346] on span "liquidation judiciaire" at bounding box center [600, 348] width 70 height 8
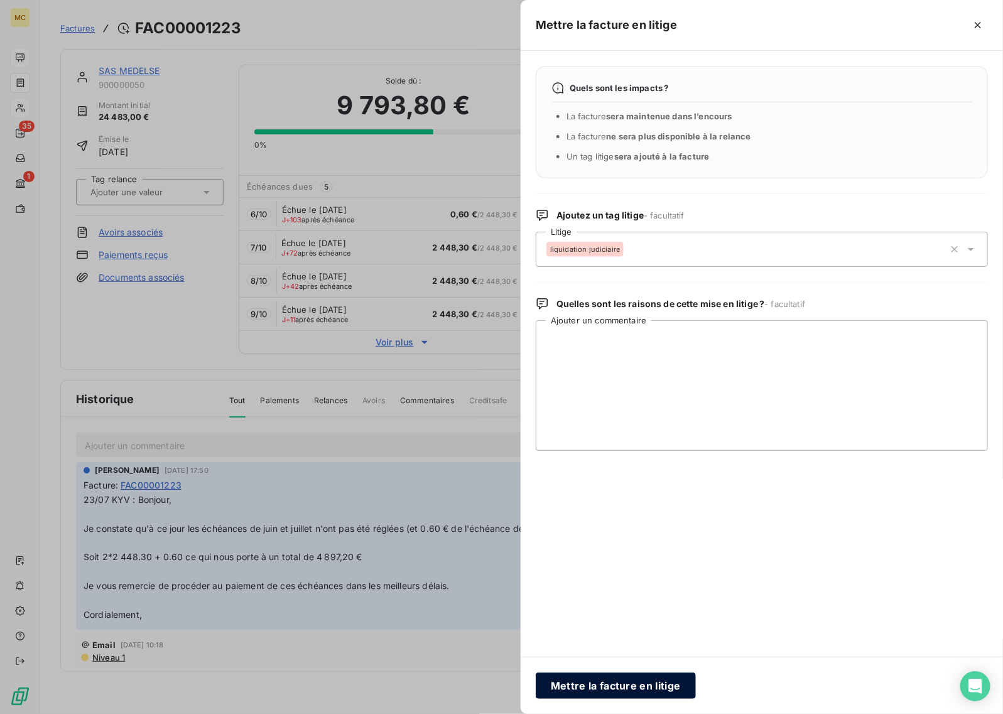
click at [614, 689] on button "Mettre la facture en litige" at bounding box center [616, 686] width 160 height 26
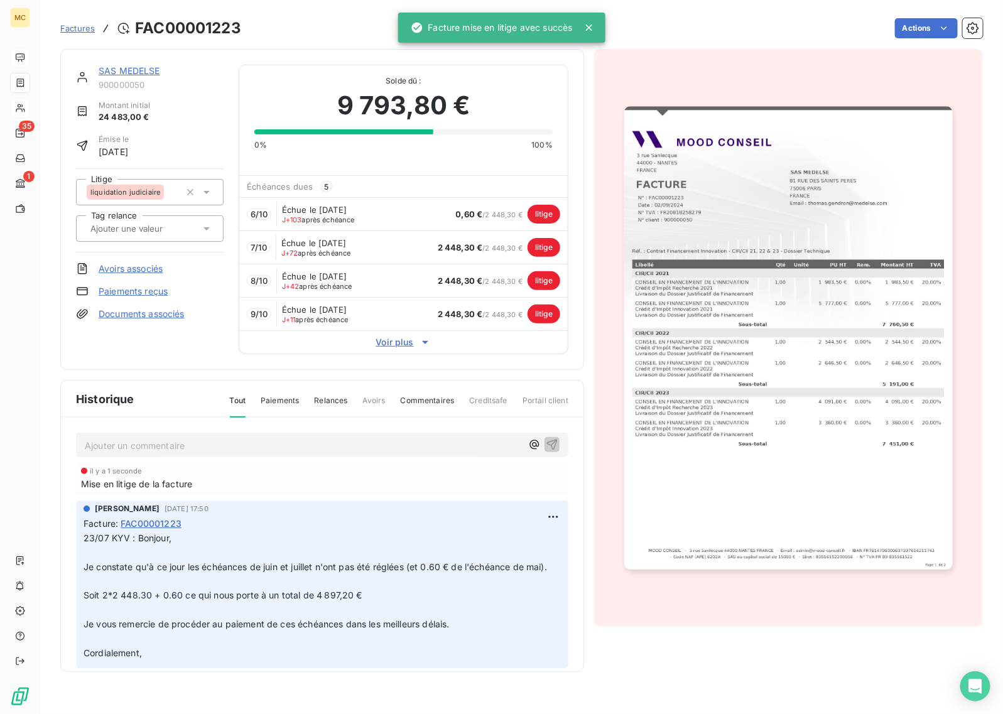
click at [391, 349] on span "Voir plus" at bounding box center [403, 342] width 329 height 13
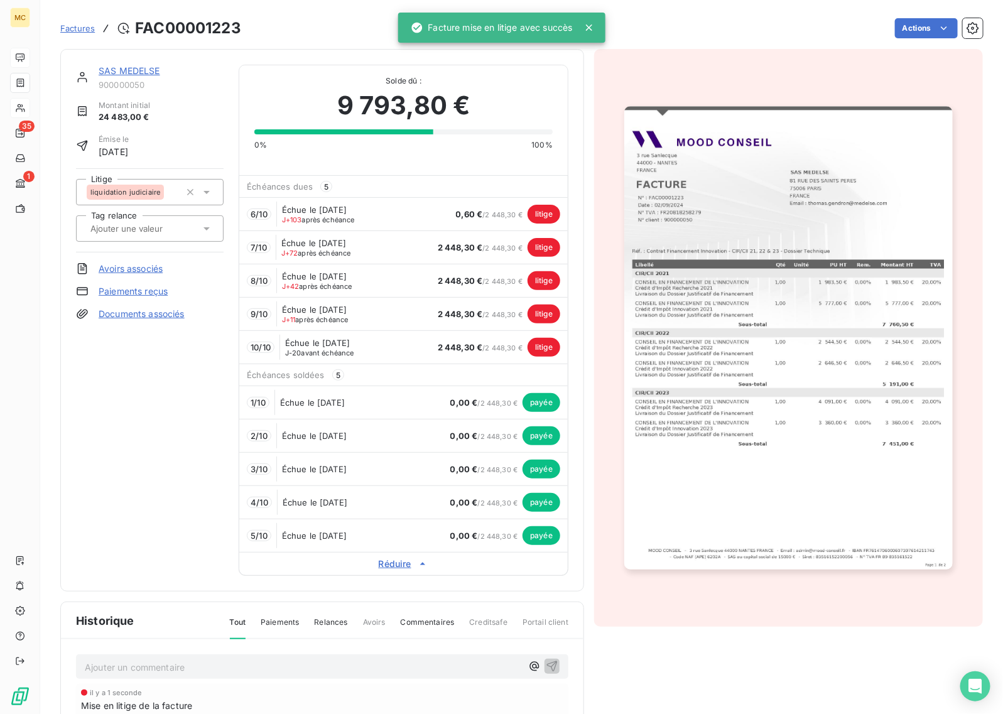
click at [400, 564] on span "Réduire" at bounding box center [403, 564] width 329 height 13
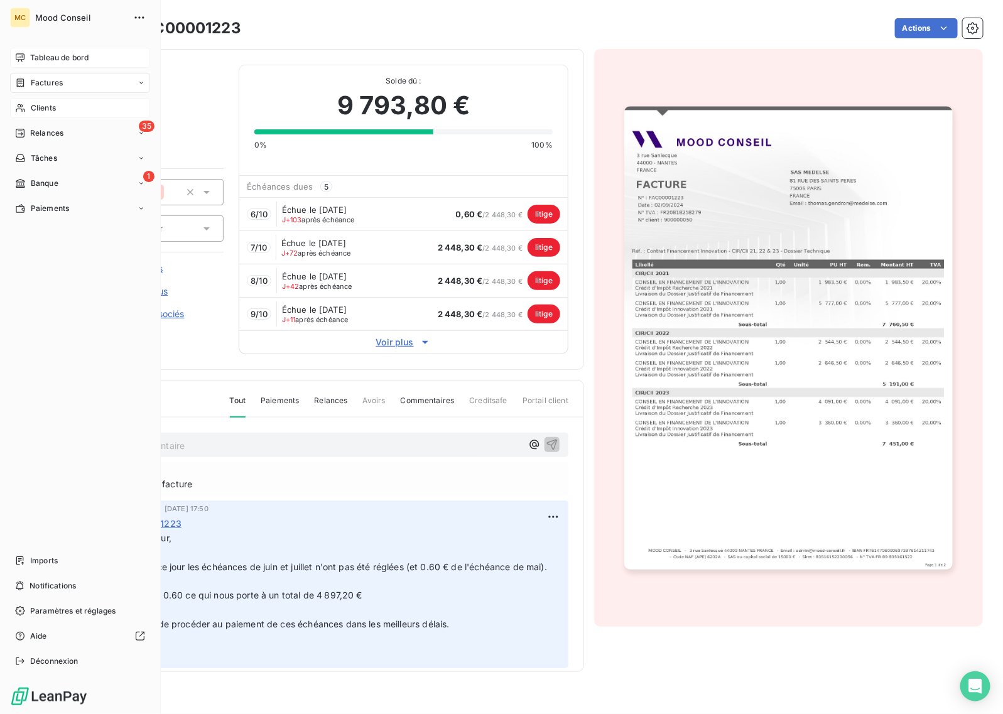
click at [33, 60] on span "Tableau de bord" at bounding box center [59, 57] width 58 height 11
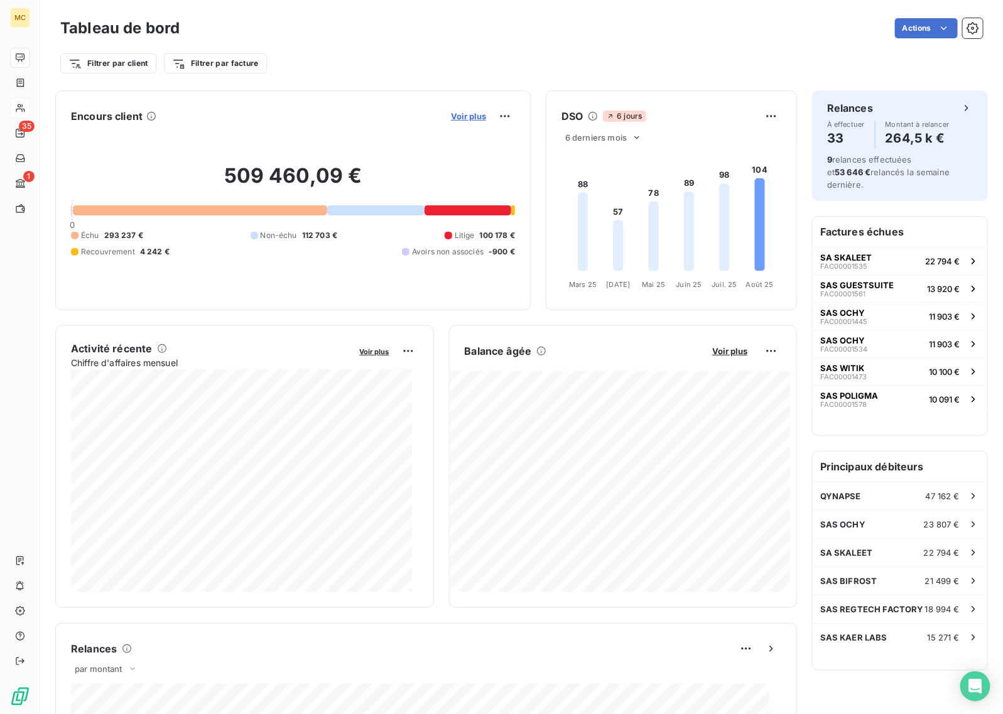
click at [454, 117] on span "Voir plus" at bounding box center [468, 116] width 35 height 10
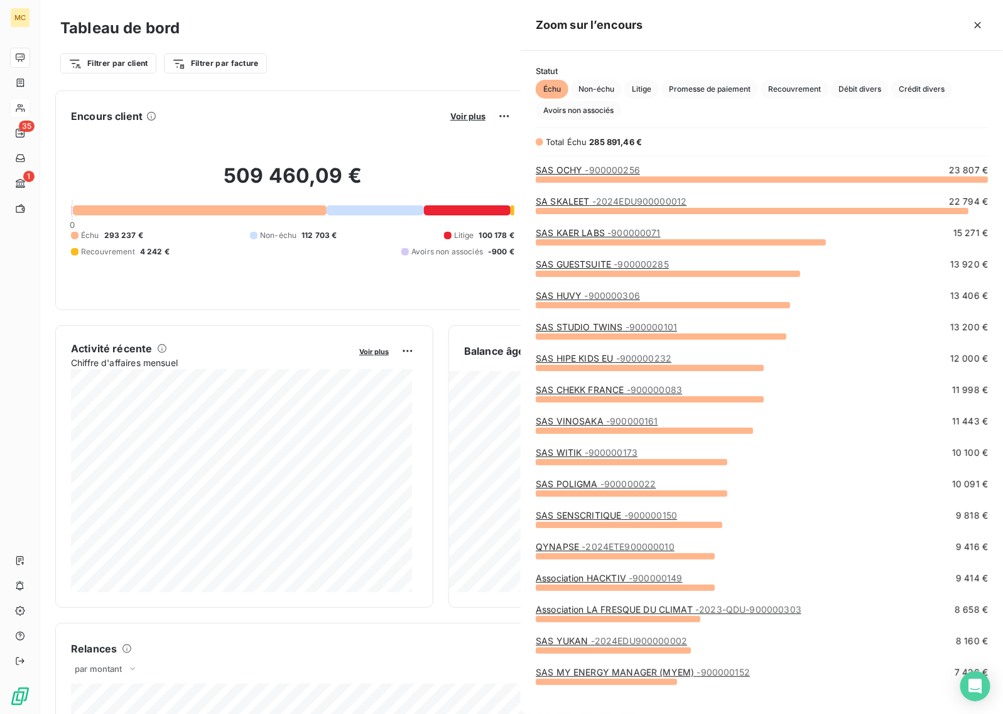
scroll to position [702, 471]
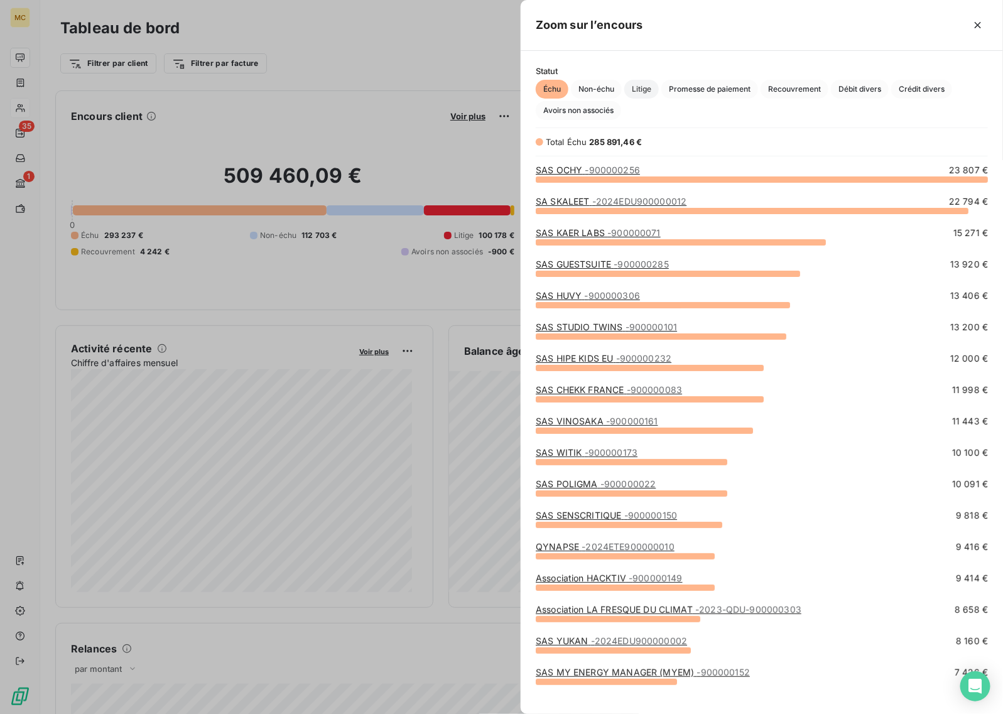
click at [645, 82] on span "Litige" at bounding box center [641, 89] width 35 height 19
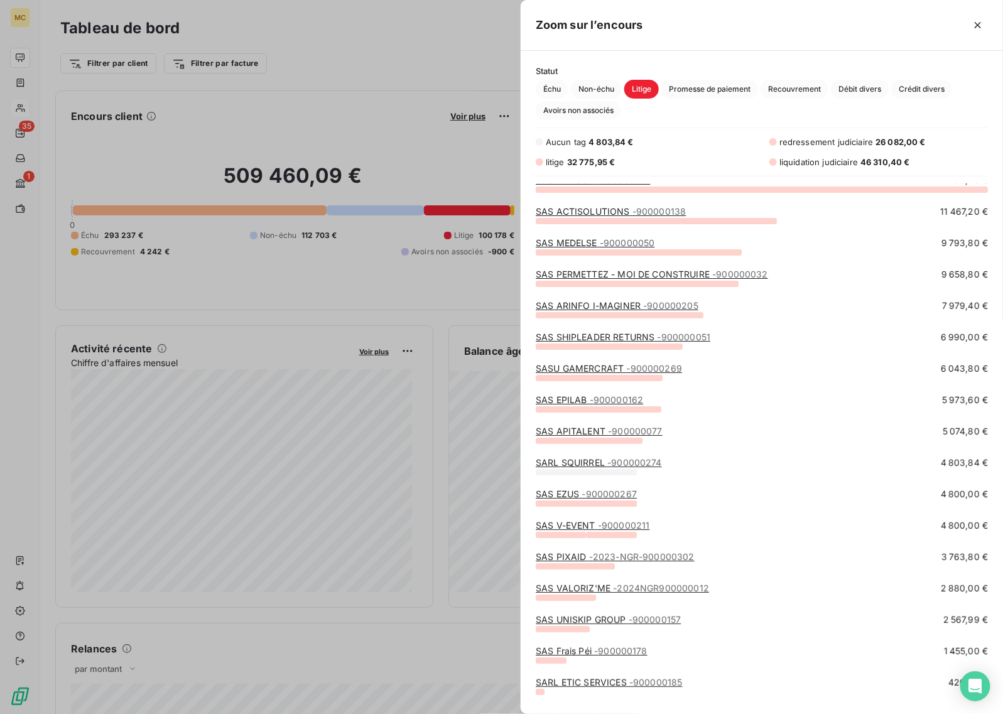
scroll to position [0, 0]
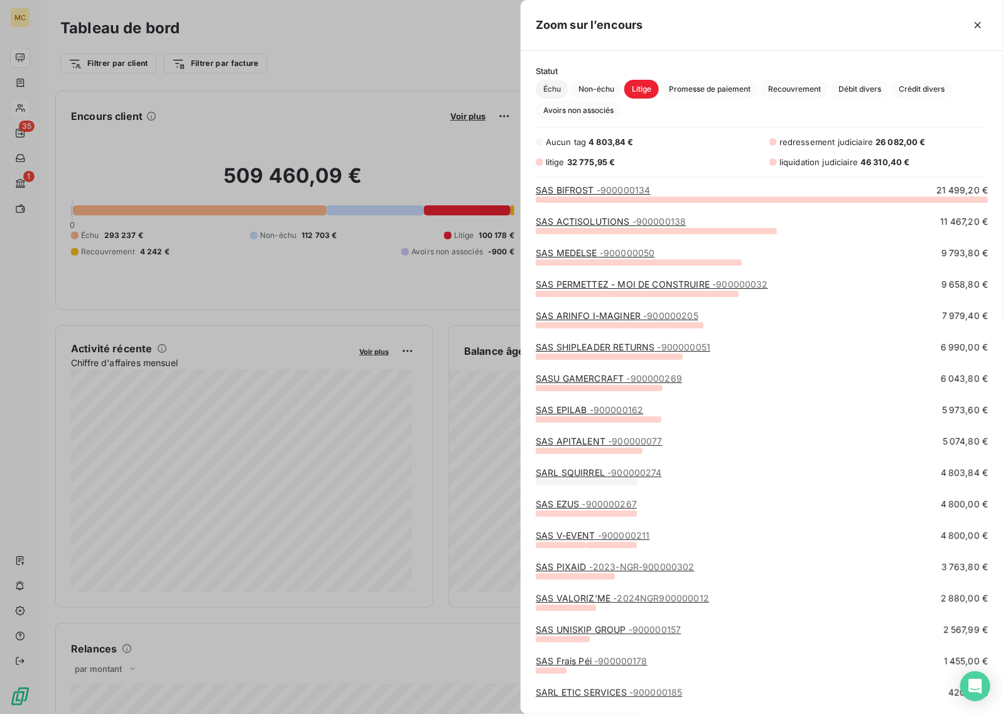
click at [555, 95] on span "Échu" at bounding box center [552, 89] width 33 height 19
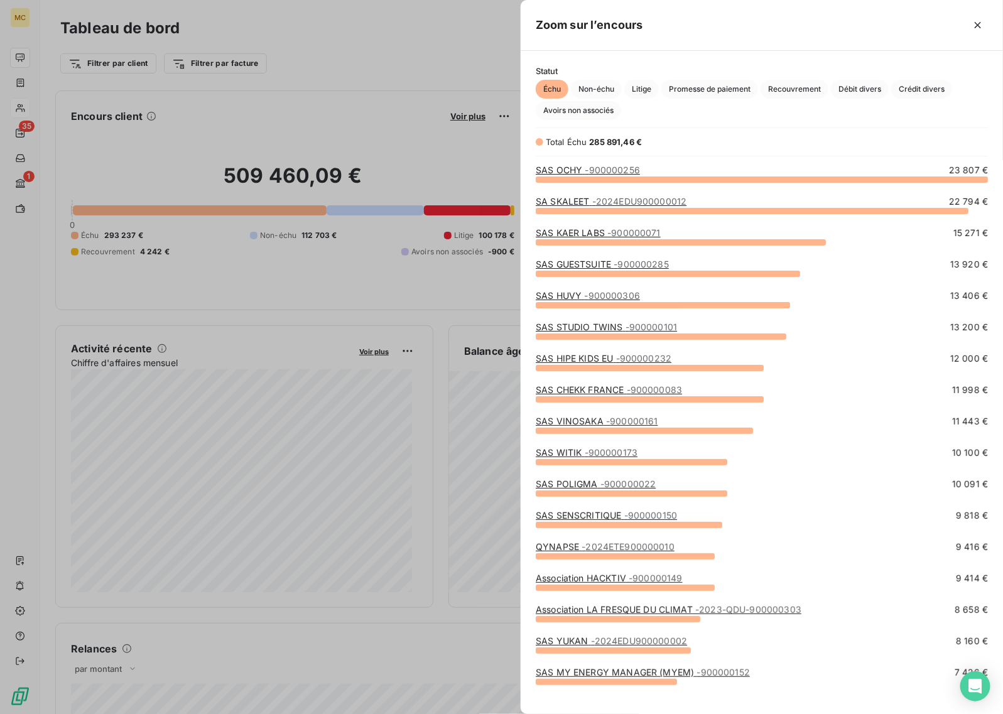
scroll to position [523, 471]
click at [368, 70] on div at bounding box center [501, 357] width 1003 height 714
